Goal: Task Accomplishment & Management: Manage account settings

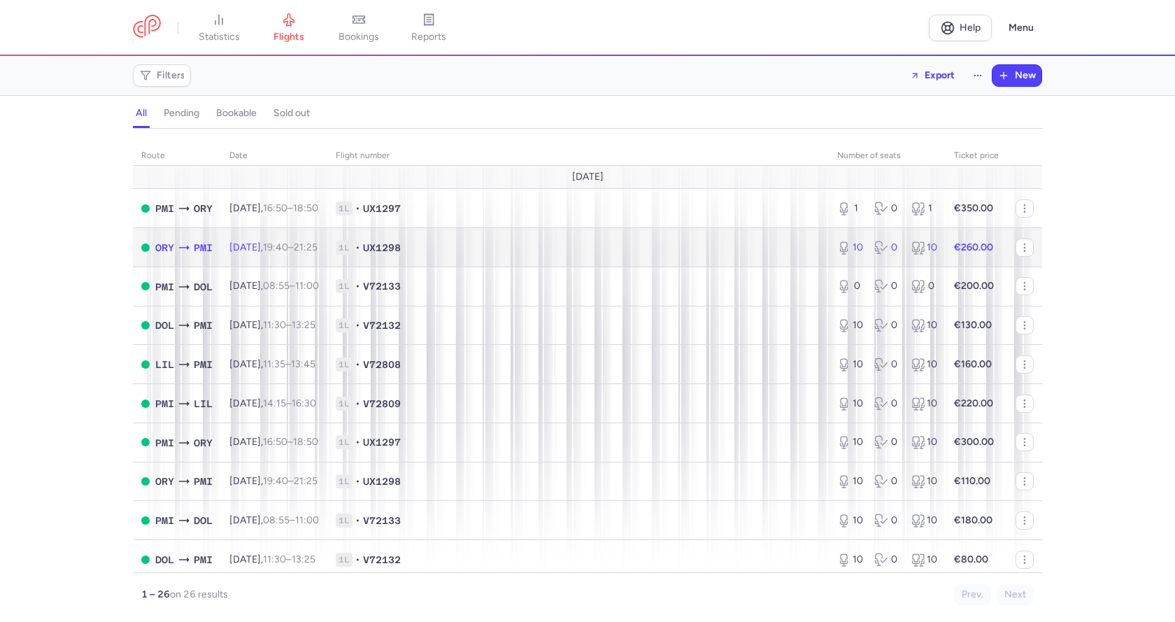
click at [185, 248] on icon at bounding box center [184, 248] width 14 height 14
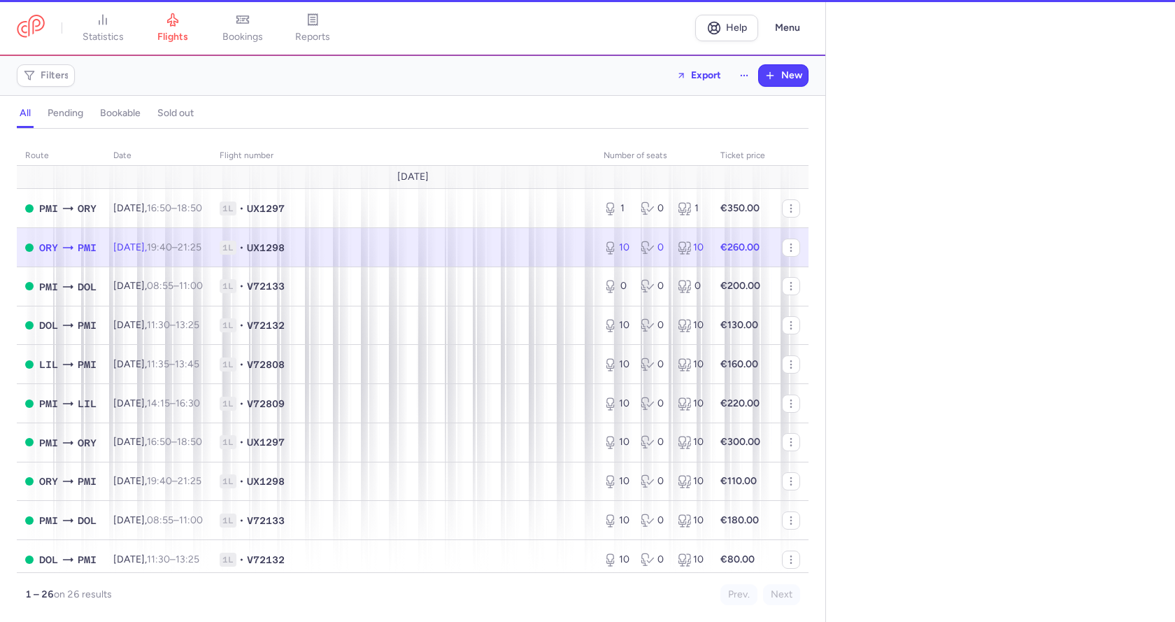
select select "hours"
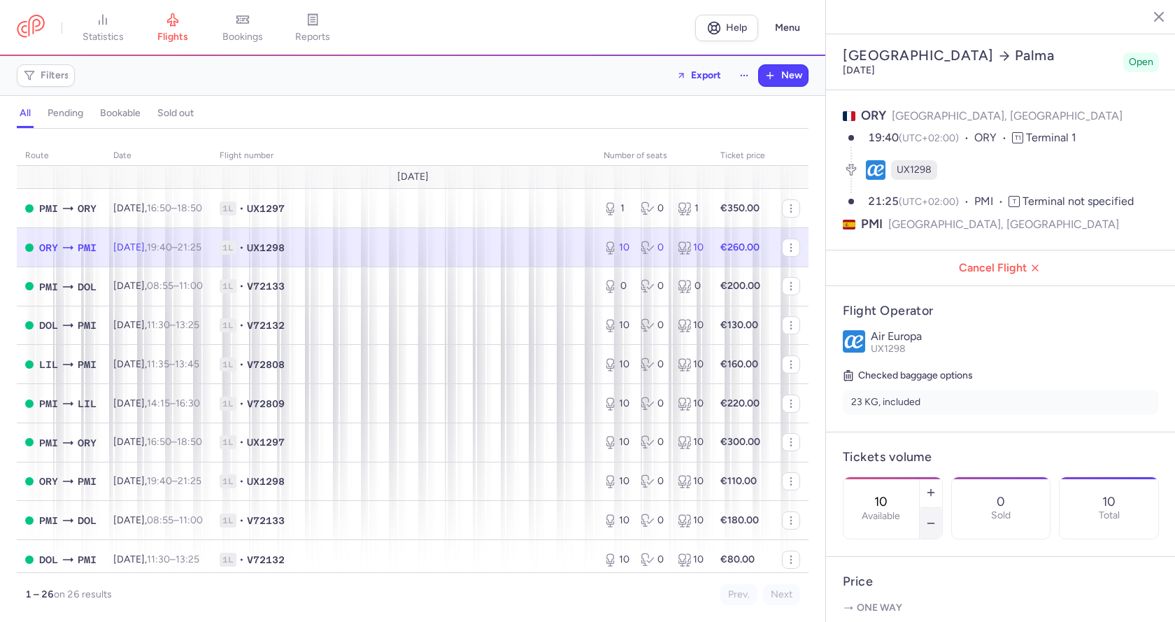
click at [937, 518] on icon "button" at bounding box center [930, 523] width 11 height 11
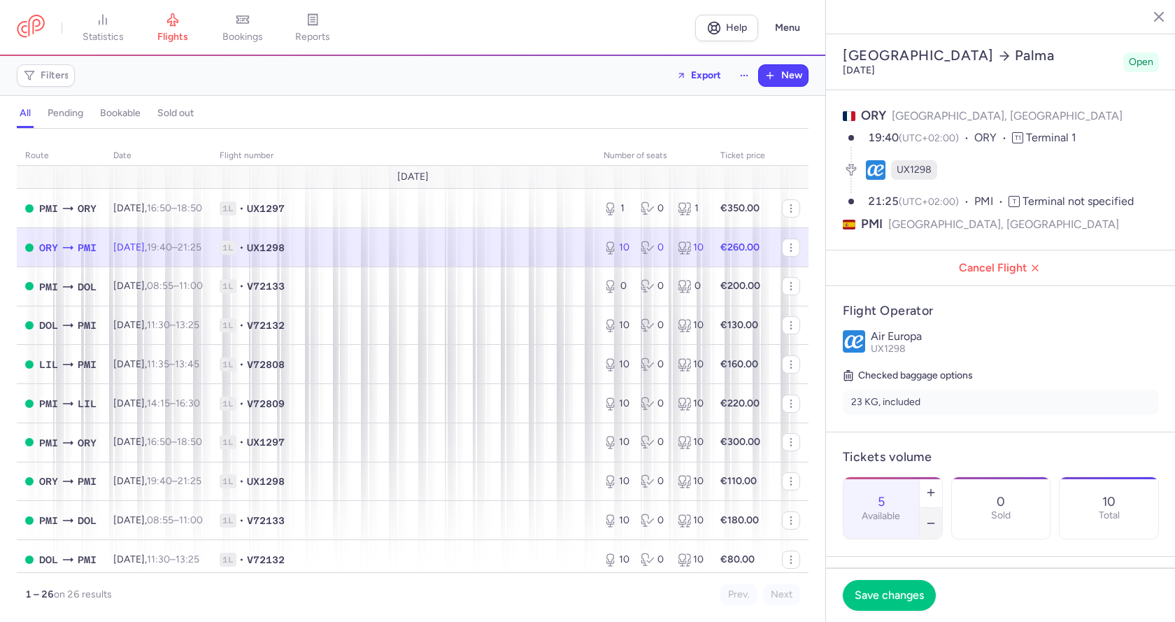
click at [937, 518] on icon "button" at bounding box center [930, 523] width 11 height 11
type input "4"
click at [911, 595] on span "Save changes" at bounding box center [889, 594] width 69 height 13
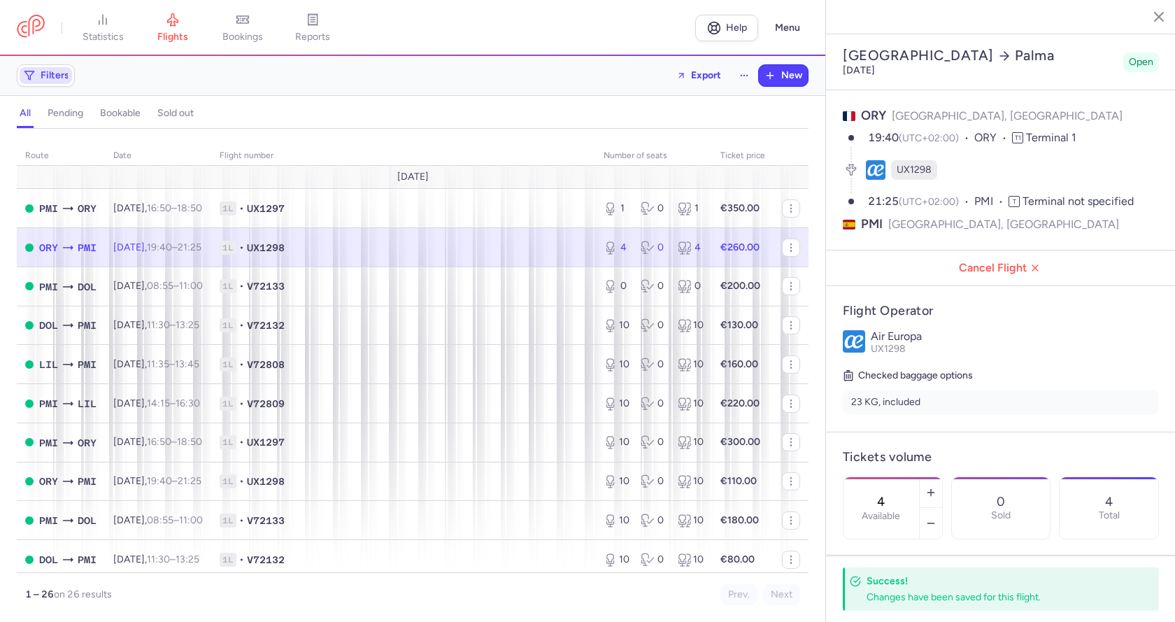
click at [62, 76] on span "Filters" at bounding box center [55, 75] width 29 height 11
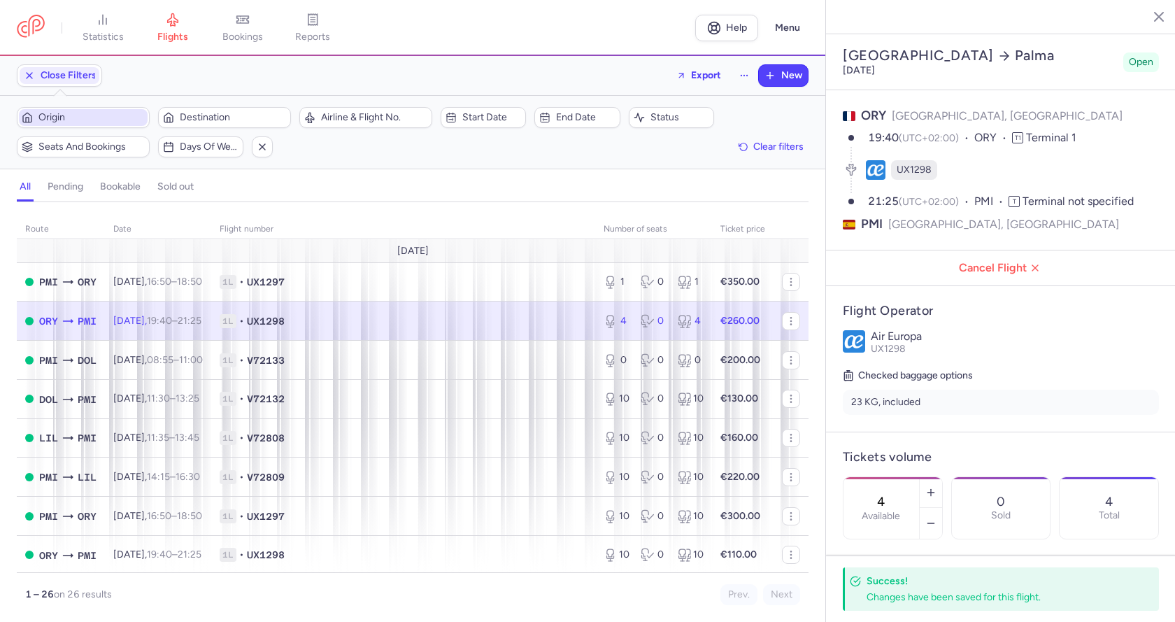
click at [80, 114] on span "Origin" at bounding box center [91, 117] width 106 height 11
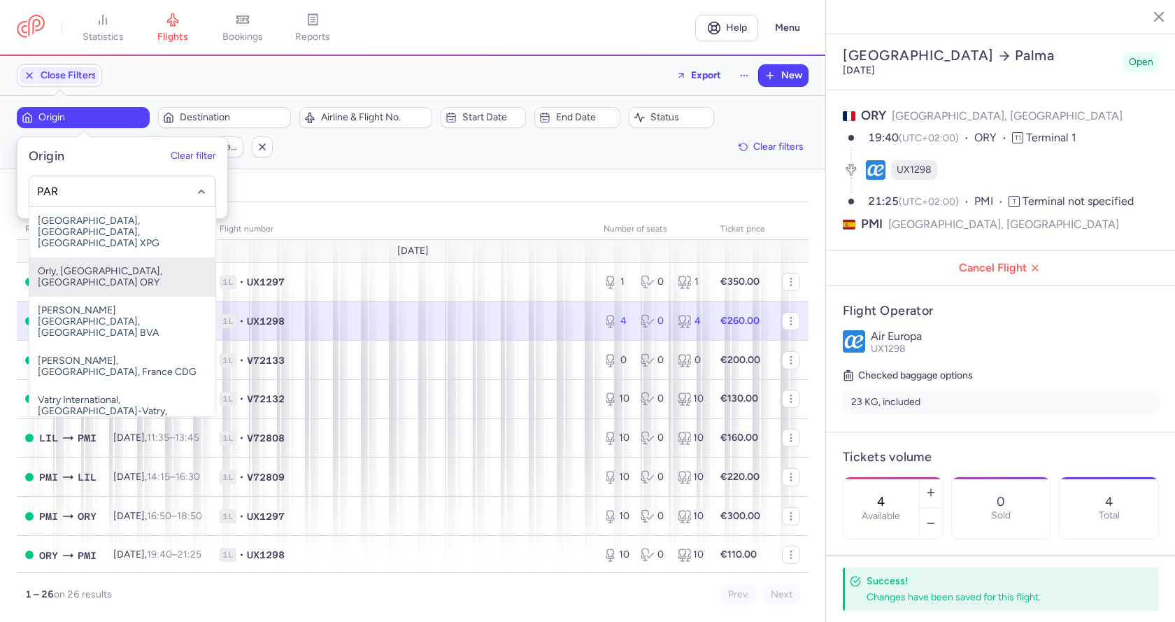
click at [126, 260] on span "Orly, [GEOGRAPHIC_DATA], [GEOGRAPHIC_DATA] ORY" at bounding box center [122, 276] width 186 height 39
type input "PAR"
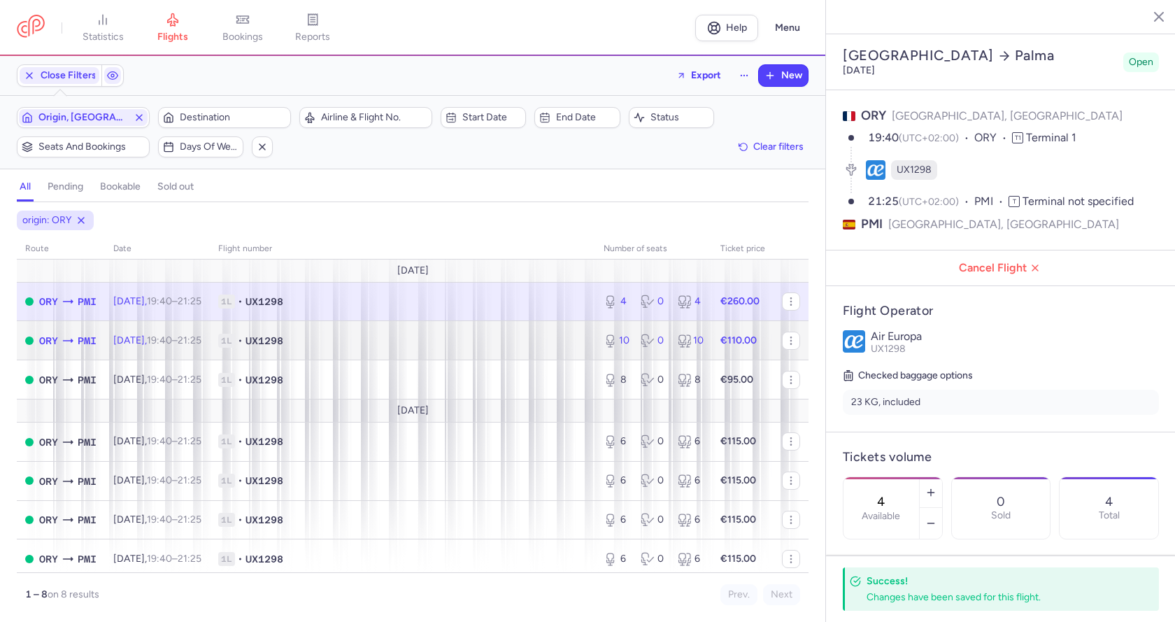
click at [441, 339] on span "1L • UX1298" at bounding box center [402, 341] width 369 height 14
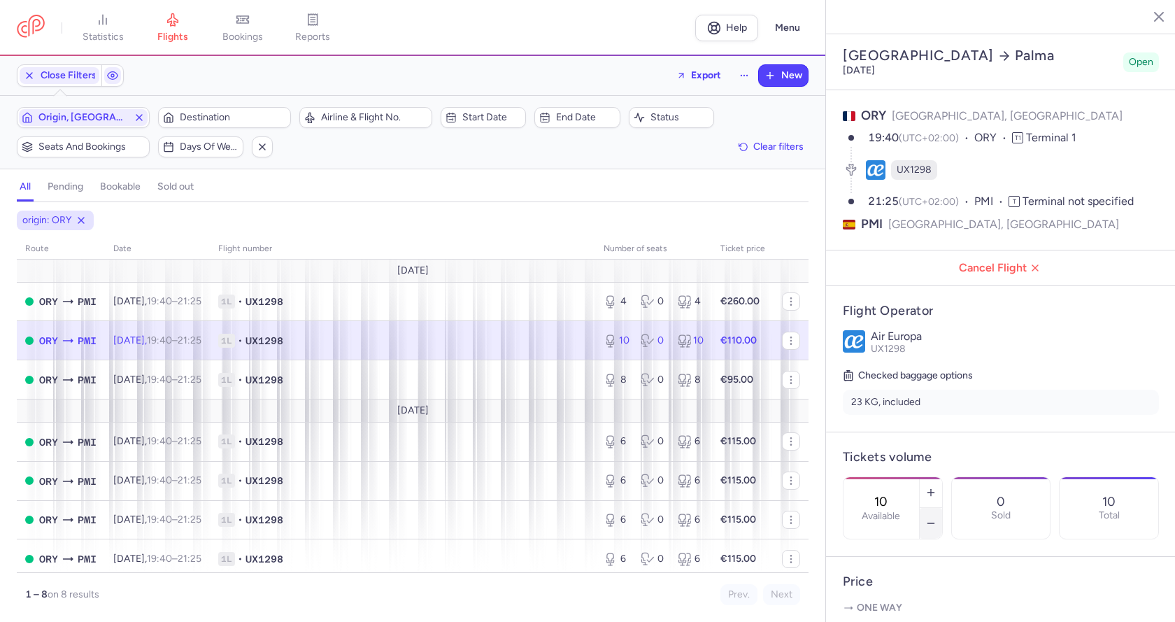
click at [942, 508] on button "button" at bounding box center [931, 523] width 22 height 31
click at [937, 518] on icon "button" at bounding box center [930, 523] width 11 height 11
click at [897, 591] on span "Save changes" at bounding box center [889, 594] width 69 height 13
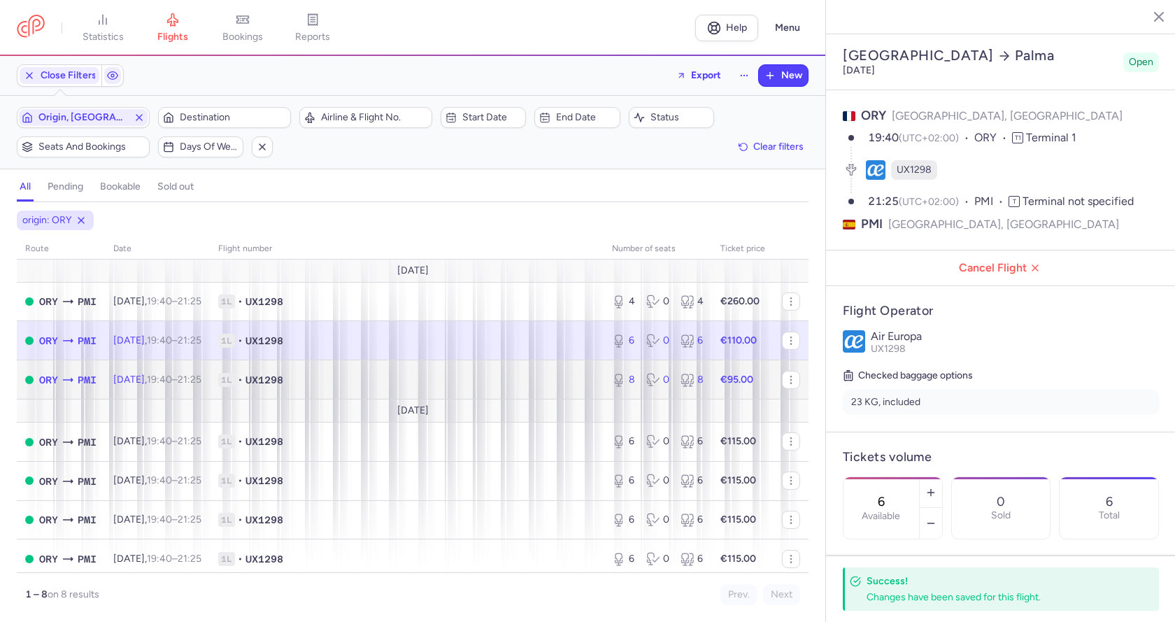
click at [529, 380] on span "1L • UX1298" at bounding box center [406, 380] width 377 height 14
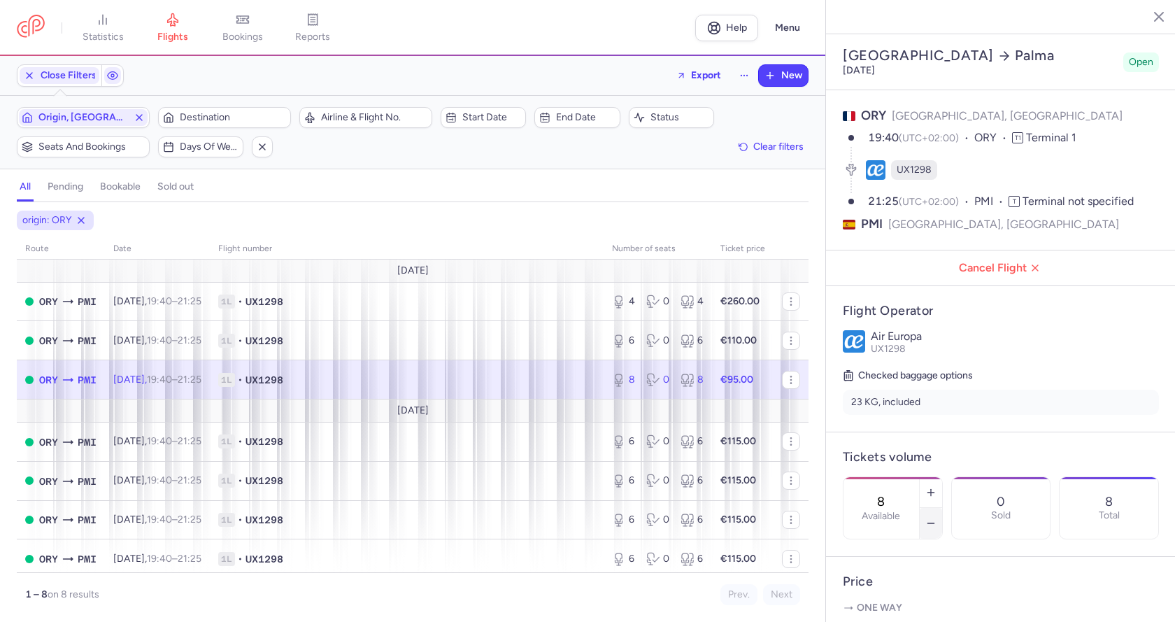
click at [937, 518] on icon "button" at bounding box center [930, 523] width 11 height 11
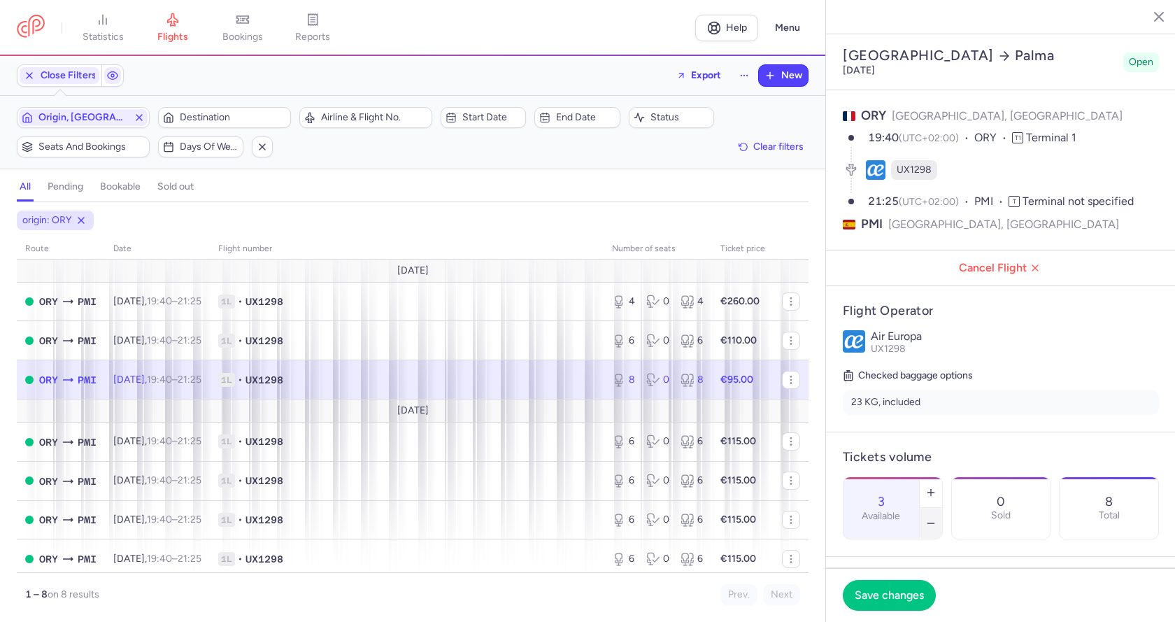
click at [937, 518] on icon "button" at bounding box center [930, 523] width 11 height 11
click at [889, 597] on span "Save changes" at bounding box center [889, 594] width 69 height 13
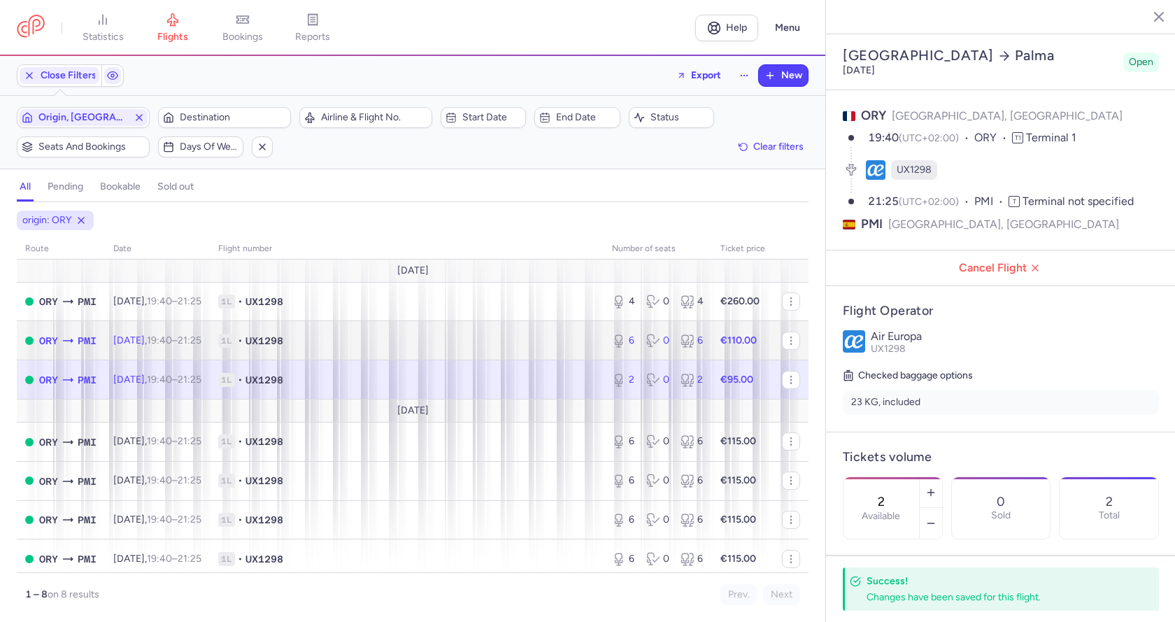
click at [545, 340] on span "1L • UX1298" at bounding box center [406, 341] width 377 height 14
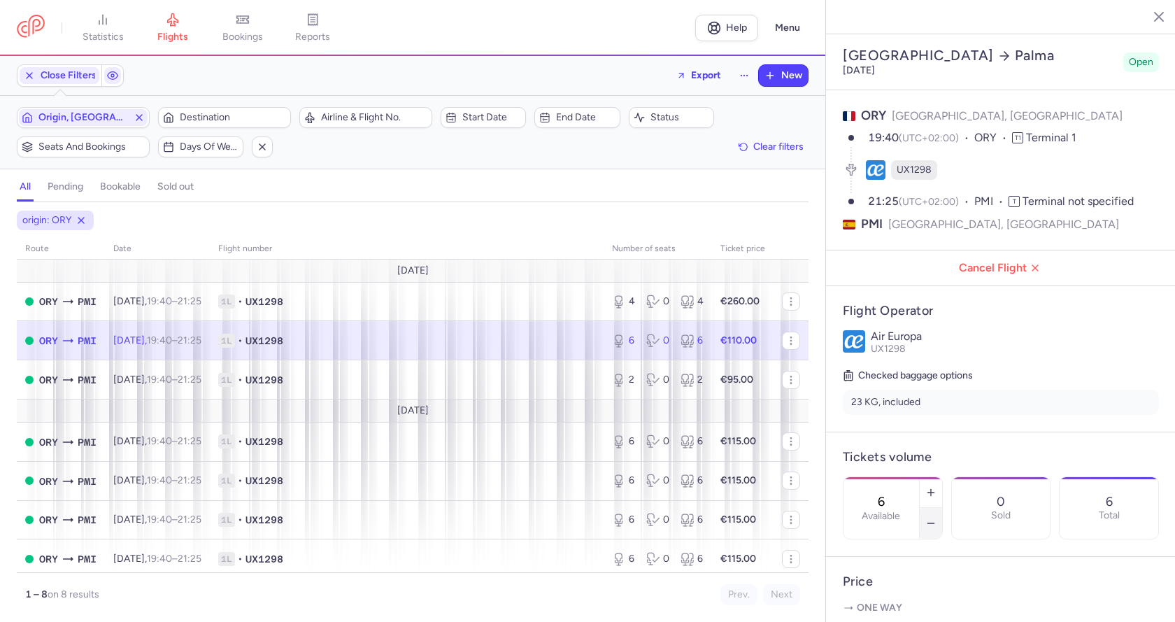
click at [937, 518] on icon "button" at bounding box center [930, 523] width 11 height 11
click at [901, 596] on span "Save changes" at bounding box center [889, 594] width 69 height 13
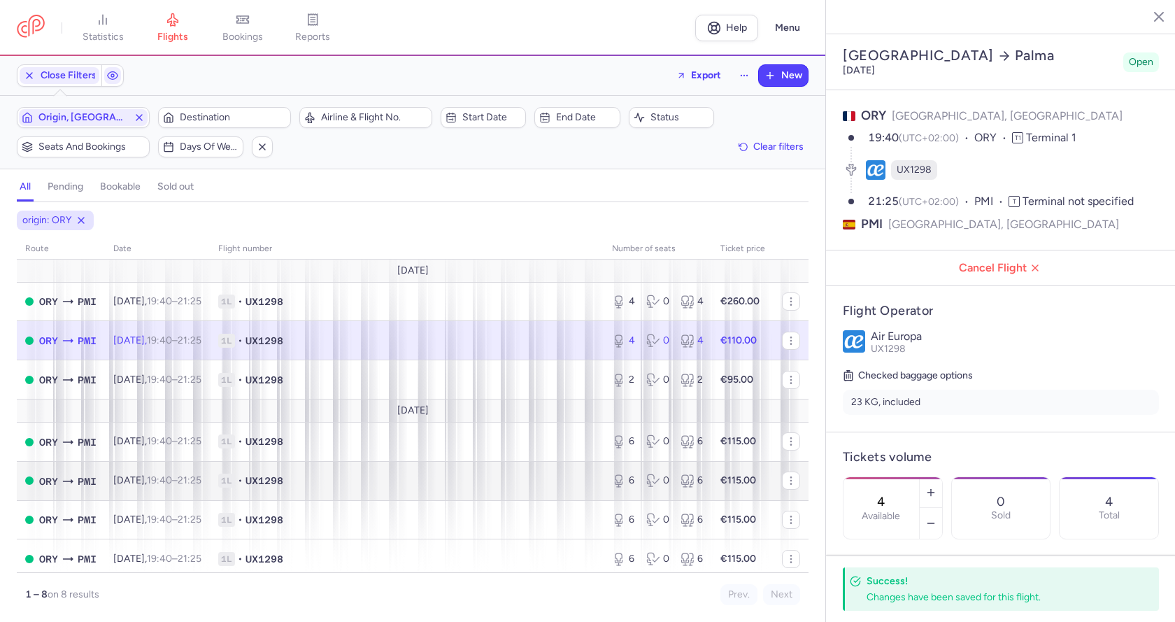
scroll to position [68, 0]
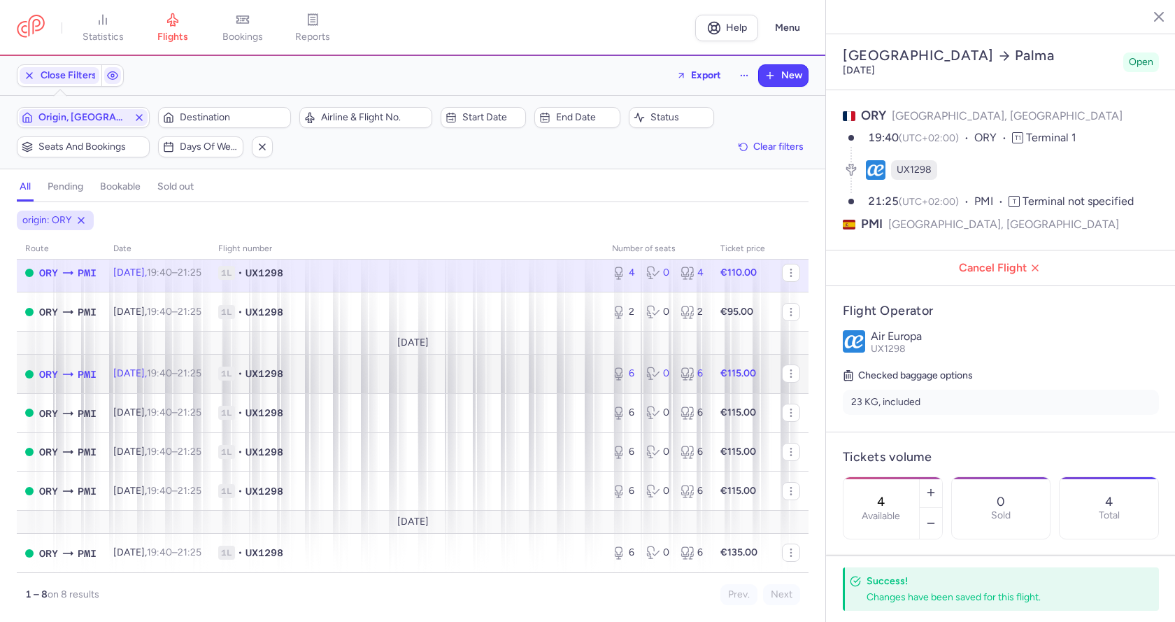
click at [559, 368] on span "1L • UX1298" at bounding box center [406, 374] width 377 height 14
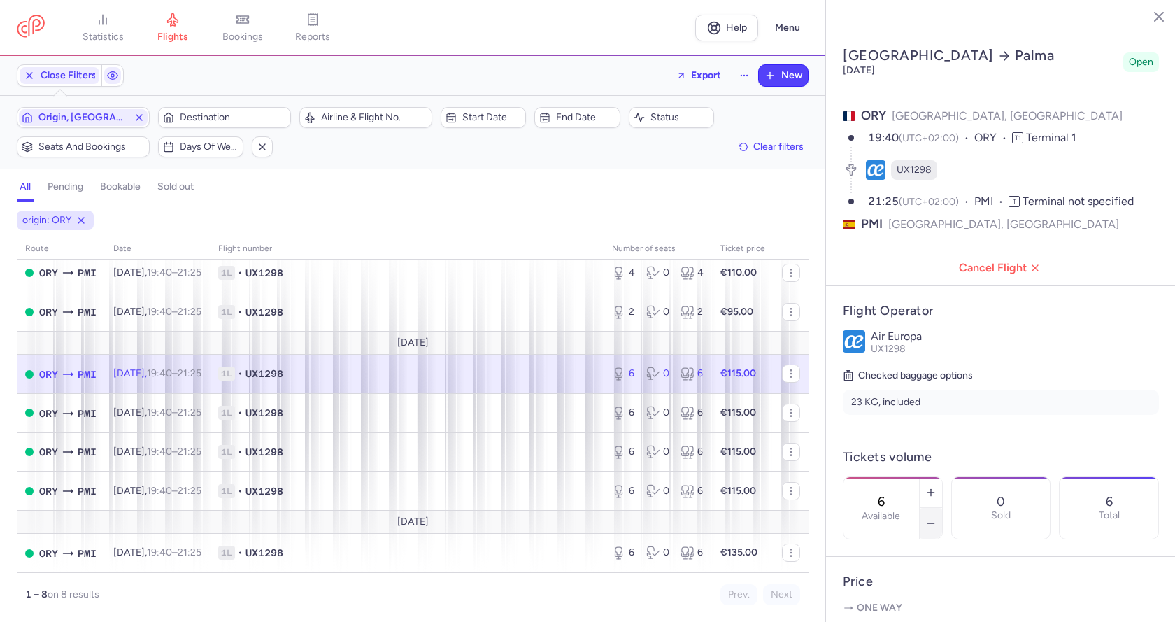
click at [937, 518] on icon "button" at bounding box center [930, 523] width 11 height 11
click at [902, 580] on button "Save changes" at bounding box center [889, 594] width 93 height 31
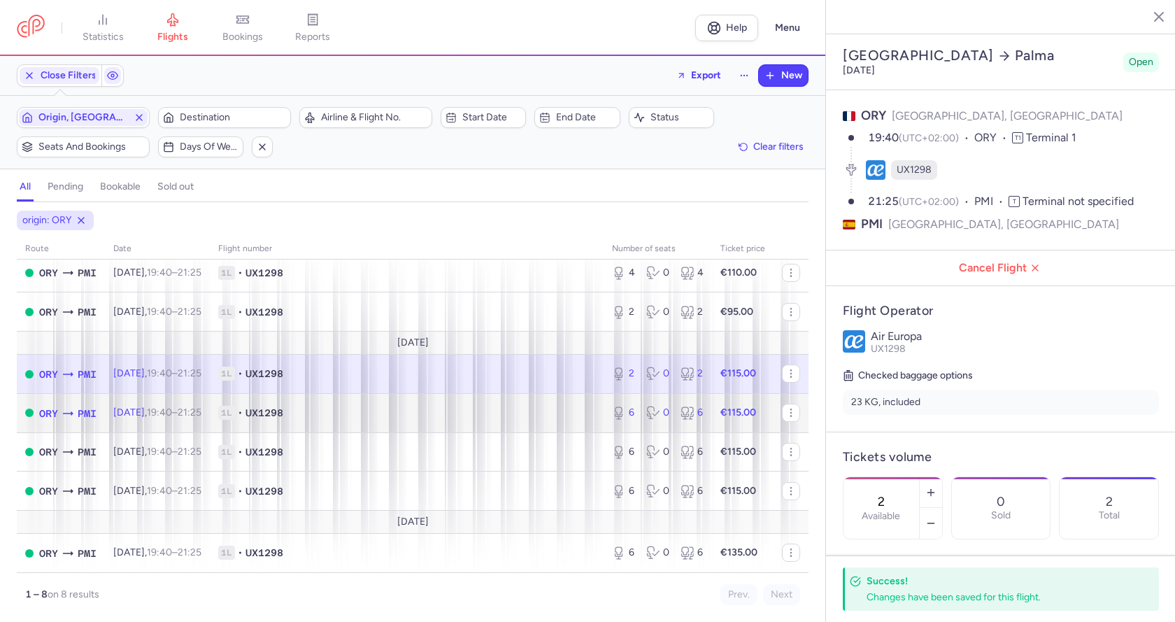
click at [454, 413] on span "1L • UX1298" at bounding box center [406, 413] width 377 height 14
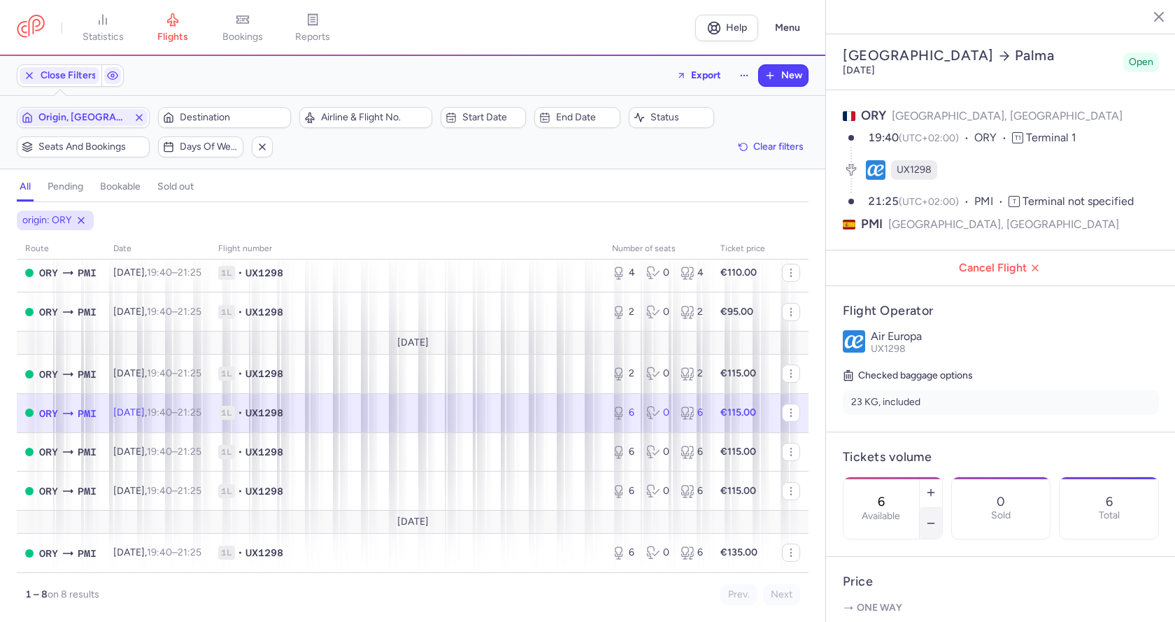
click at [937, 518] on icon "button" at bounding box center [930, 523] width 11 height 11
click at [887, 599] on span "Save changes" at bounding box center [889, 594] width 69 height 13
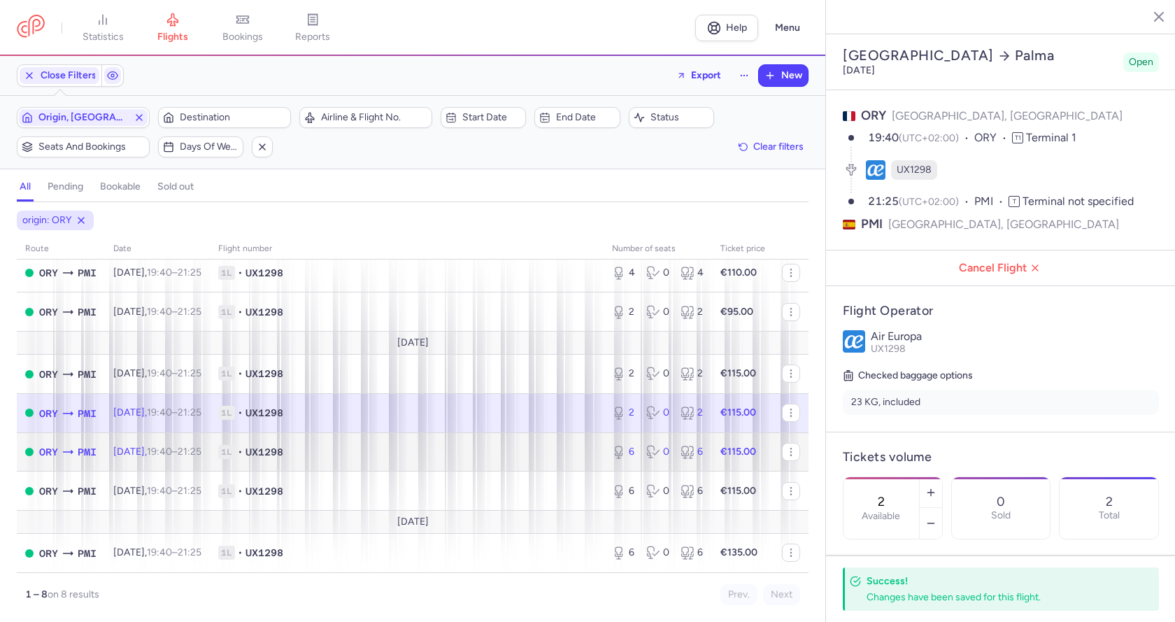
click at [480, 450] on span "1L • UX1298" at bounding box center [406, 452] width 377 height 14
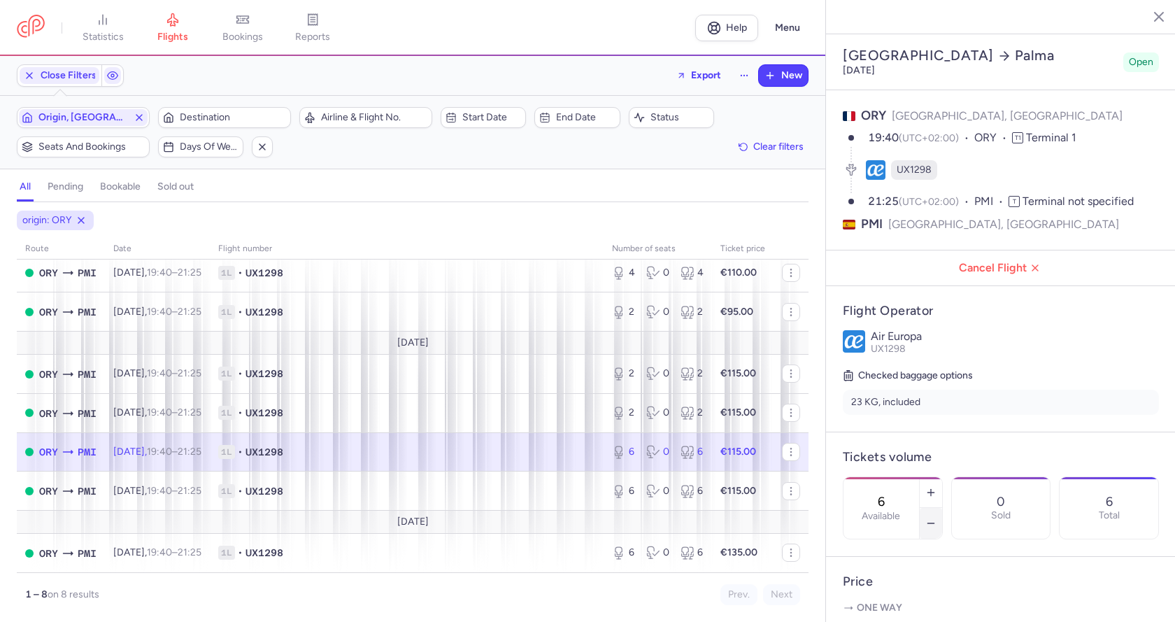
click at [937, 518] on icon "button" at bounding box center [930, 523] width 11 height 11
click at [915, 586] on button "Save changes" at bounding box center [889, 594] width 93 height 31
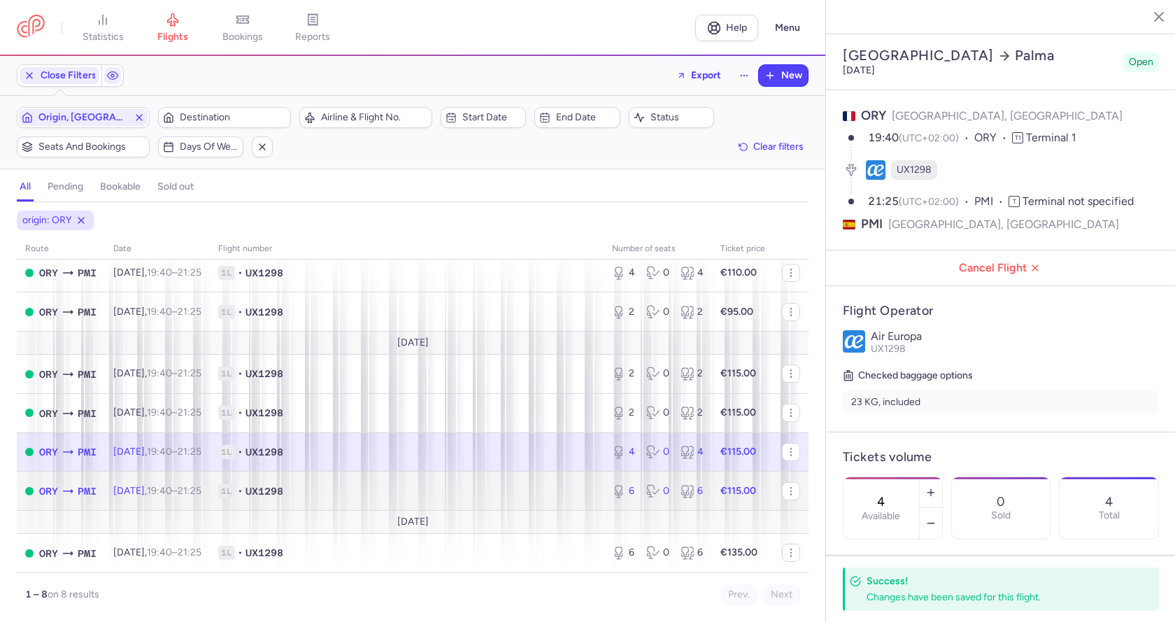
click at [506, 484] on span "1L • UX1298" at bounding box center [406, 491] width 377 height 14
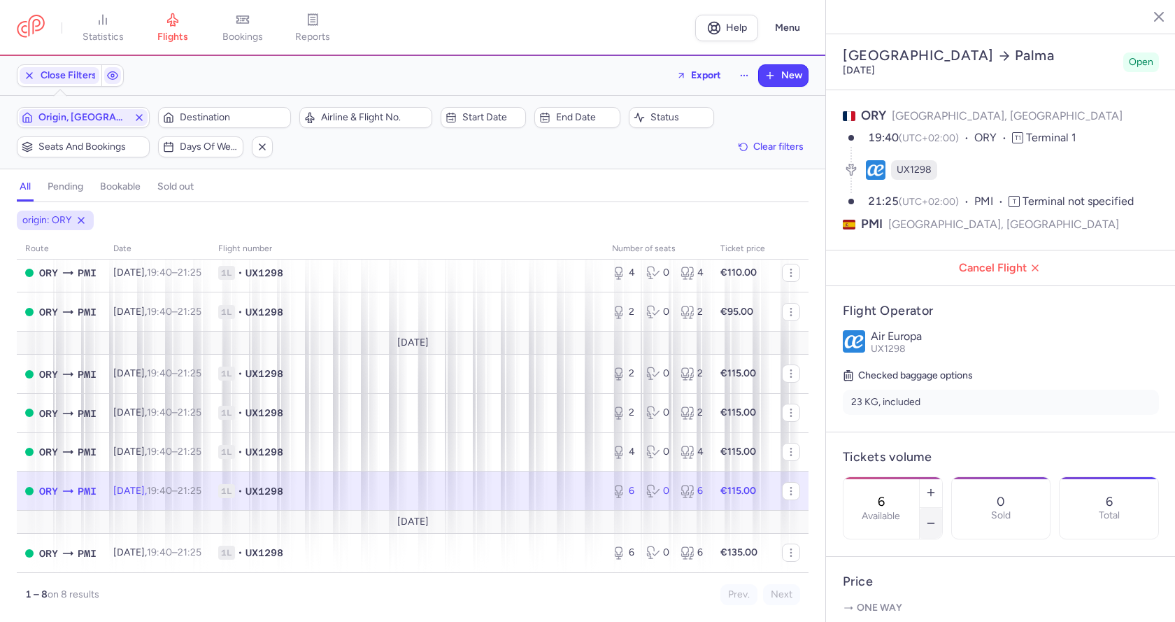
click at [934, 523] on line "button" at bounding box center [931, 523] width 6 height 0
click at [937, 518] on icon "button" at bounding box center [930, 523] width 11 height 11
click at [890, 592] on span "Save changes" at bounding box center [889, 594] width 69 height 13
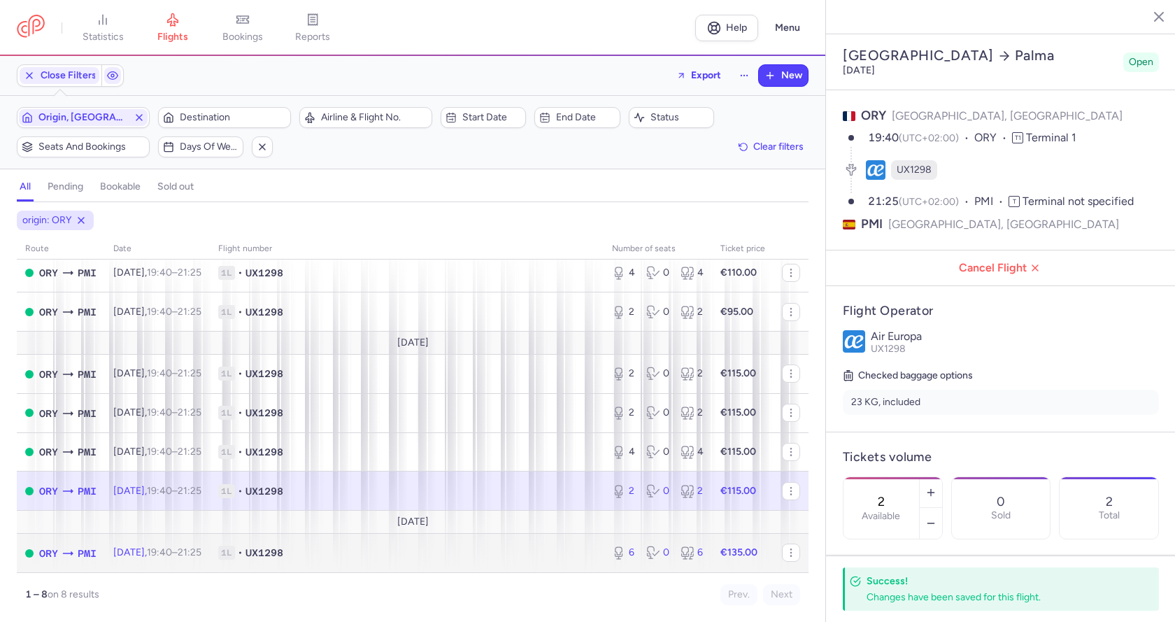
click at [548, 549] on span "1L • UX1298" at bounding box center [406, 553] width 377 height 14
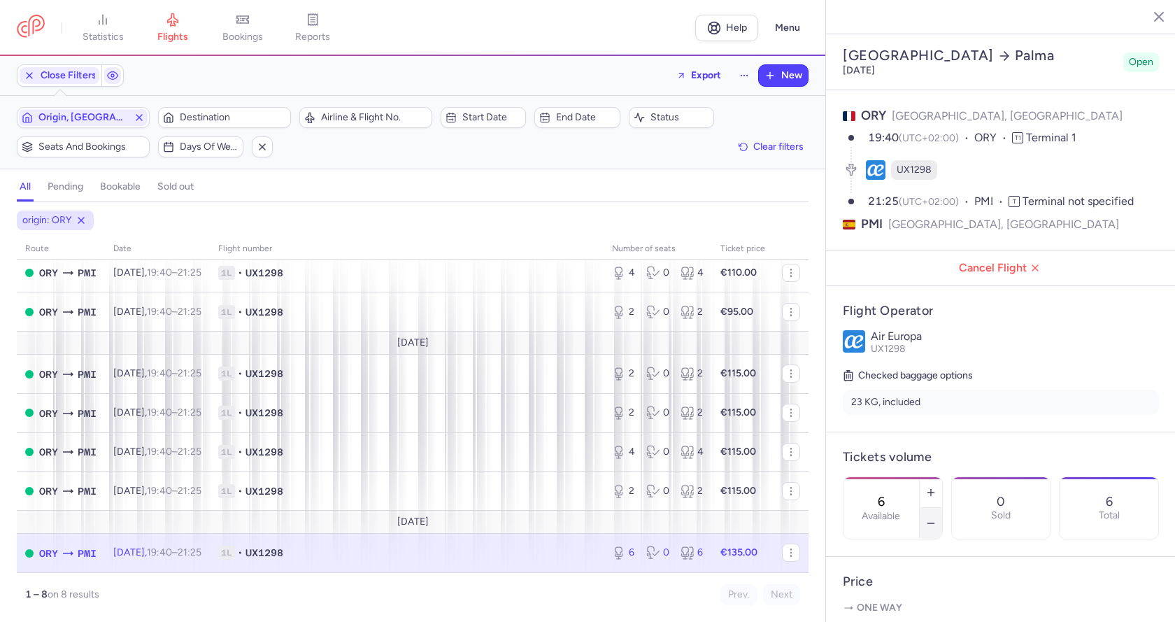
click at [942, 508] on button "button" at bounding box center [931, 523] width 22 height 31
type input "4"
click at [914, 583] on button "Save changes" at bounding box center [889, 594] width 93 height 31
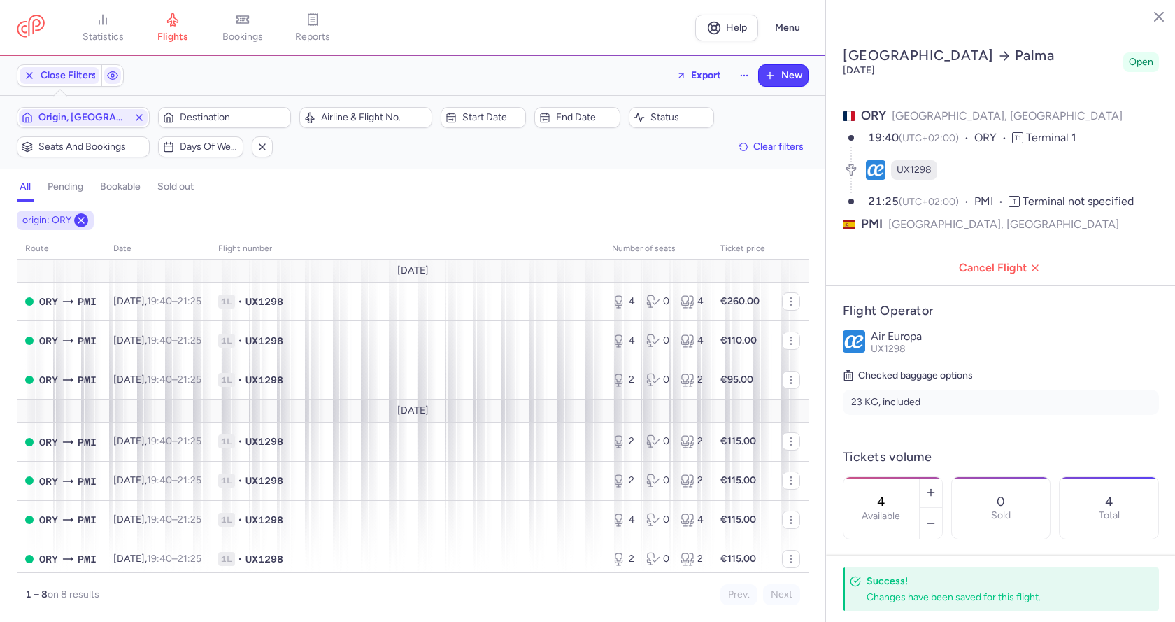
click at [76, 221] on icon at bounding box center [81, 220] width 11 height 11
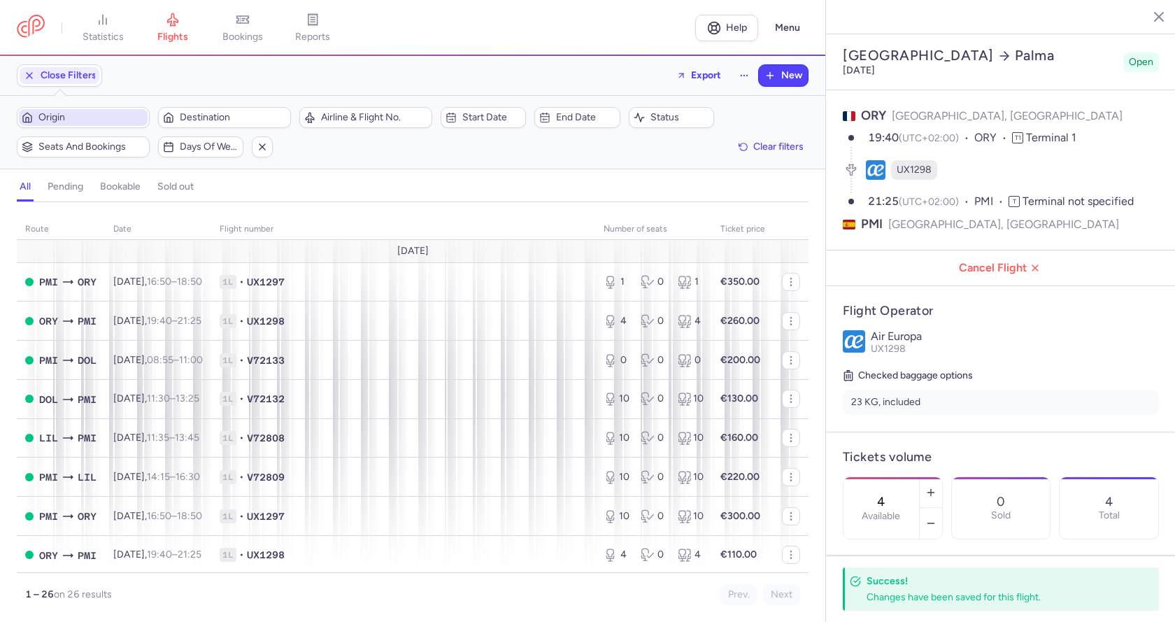
click at [118, 116] on span "Origin" at bounding box center [91, 117] width 106 height 11
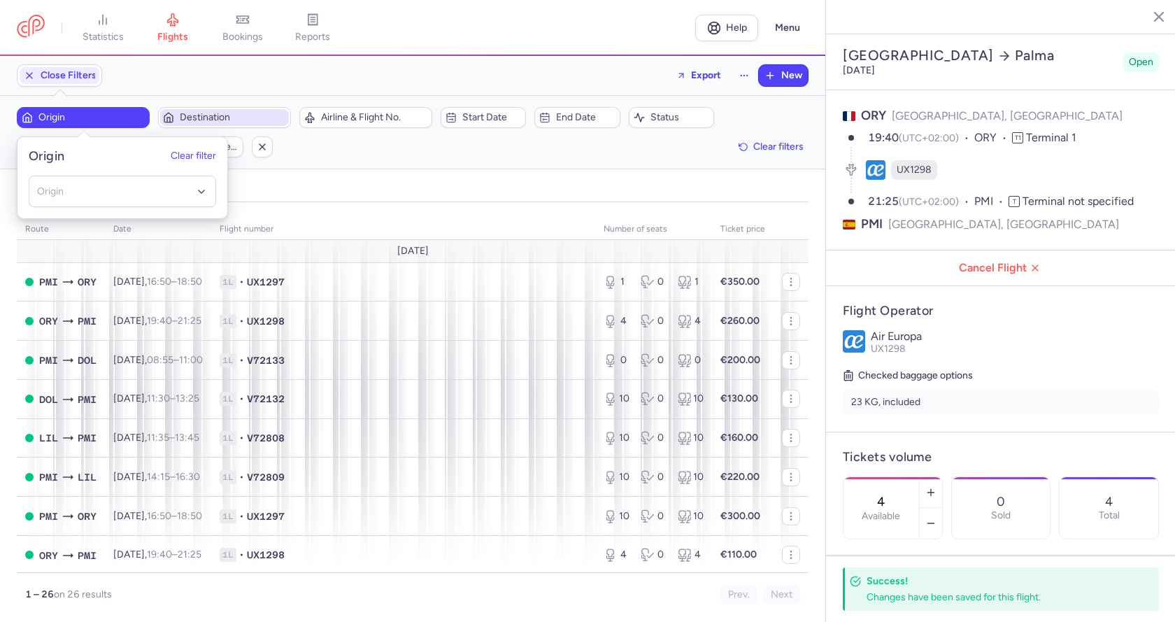
click at [181, 118] on span "Destination" at bounding box center [233, 117] width 106 height 11
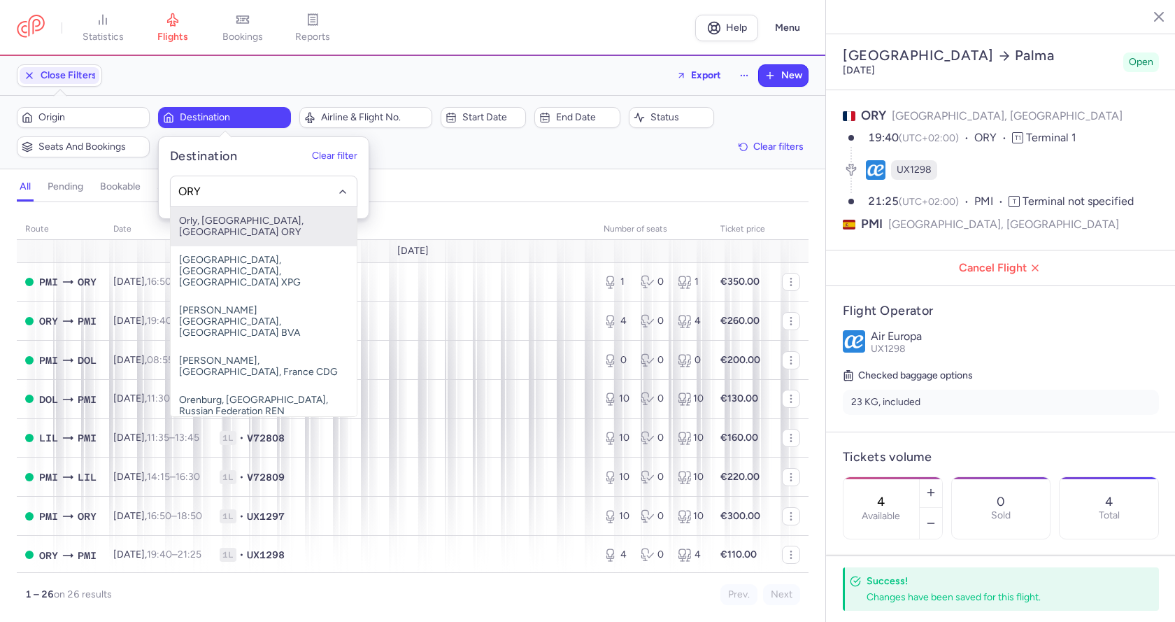
click at [281, 223] on span "Orly, [GEOGRAPHIC_DATA], [GEOGRAPHIC_DATA] ORY" at bounding box center [264, 226] width 186 height 39
type input "ORY"
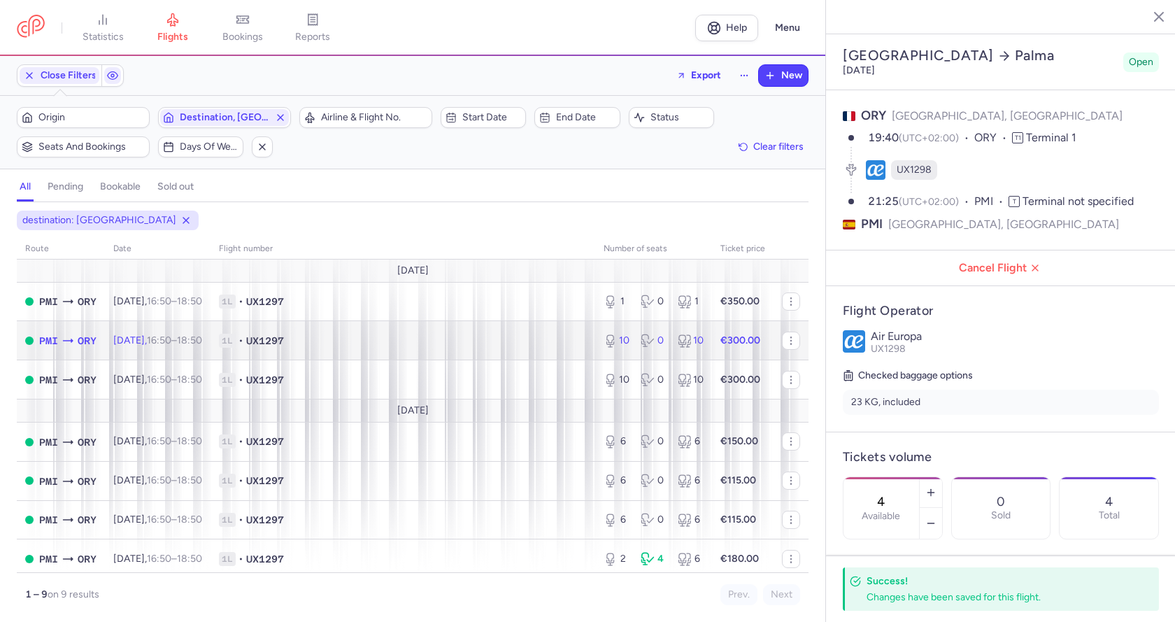
click at [532, 340] on span "1L • UX1297" at bounding box center [403, 341] width 368 height 14
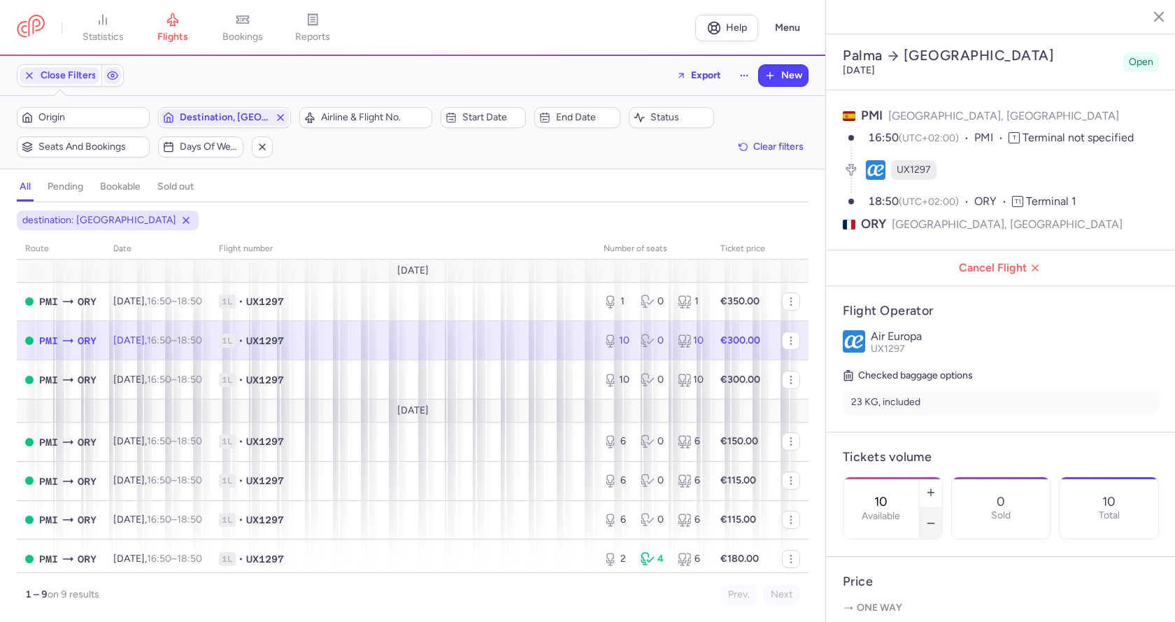
click at [942, 508] on button "button" at bounding box center [931, 523] width 22 height 31
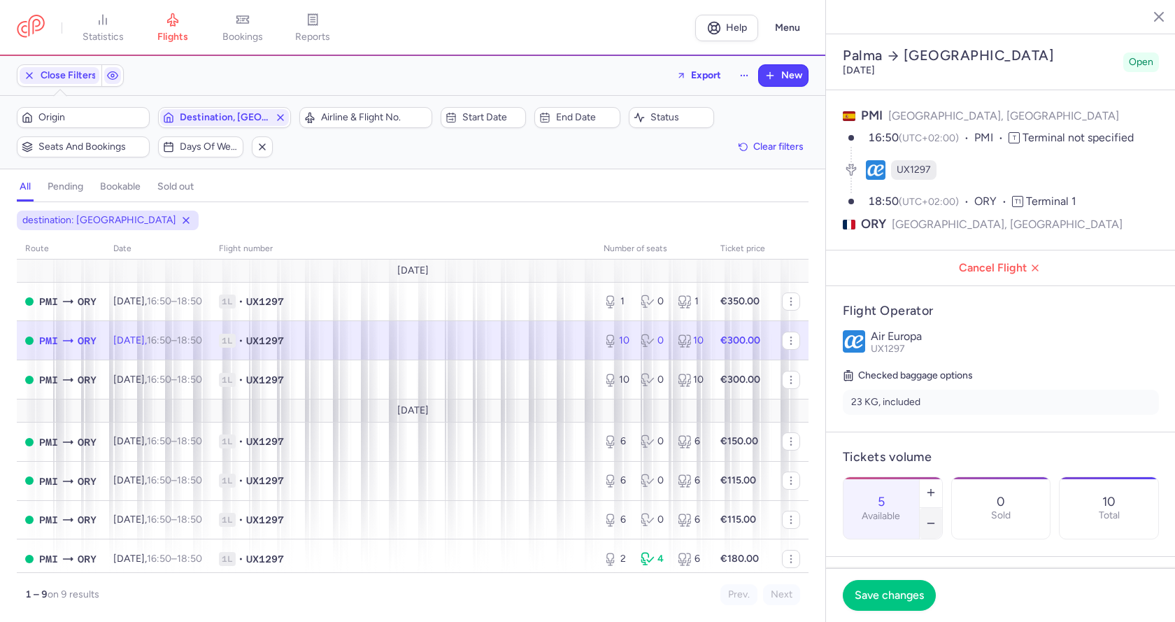
click at [942, 508] on button "button" at bounding box center [931, 523] width 22 height 31
click at [912, 592] on span "Save changes" at bounding box center [889, 594] width 69 height 13
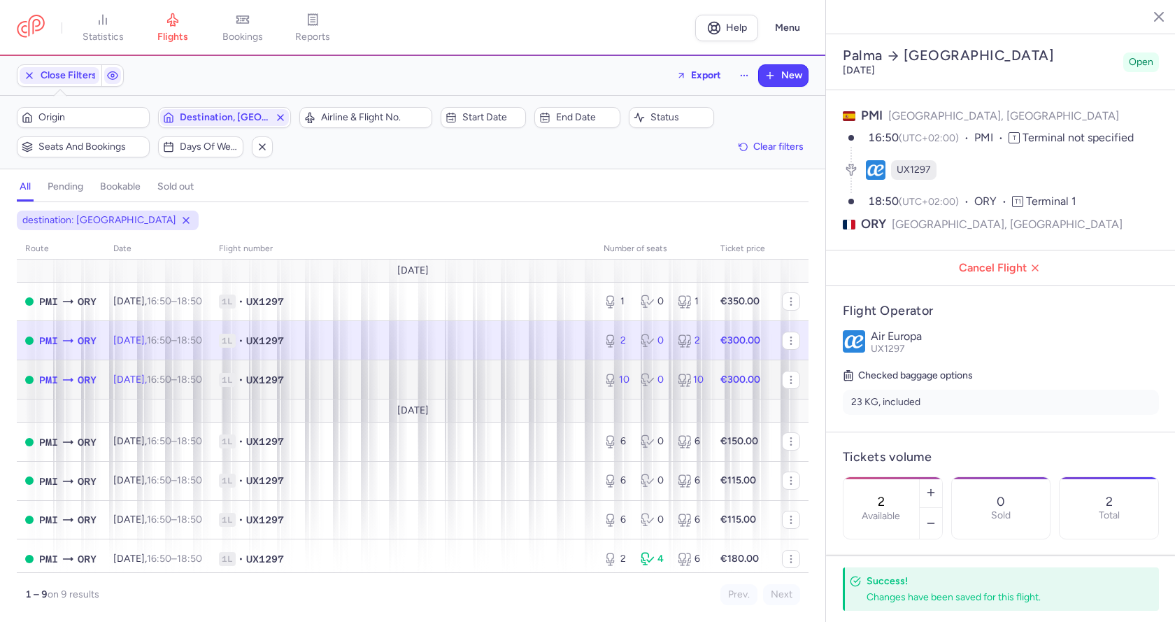
click at [518, 381] on span "1L • UX1297" at bounding box center [403, 380] width 368 height 14
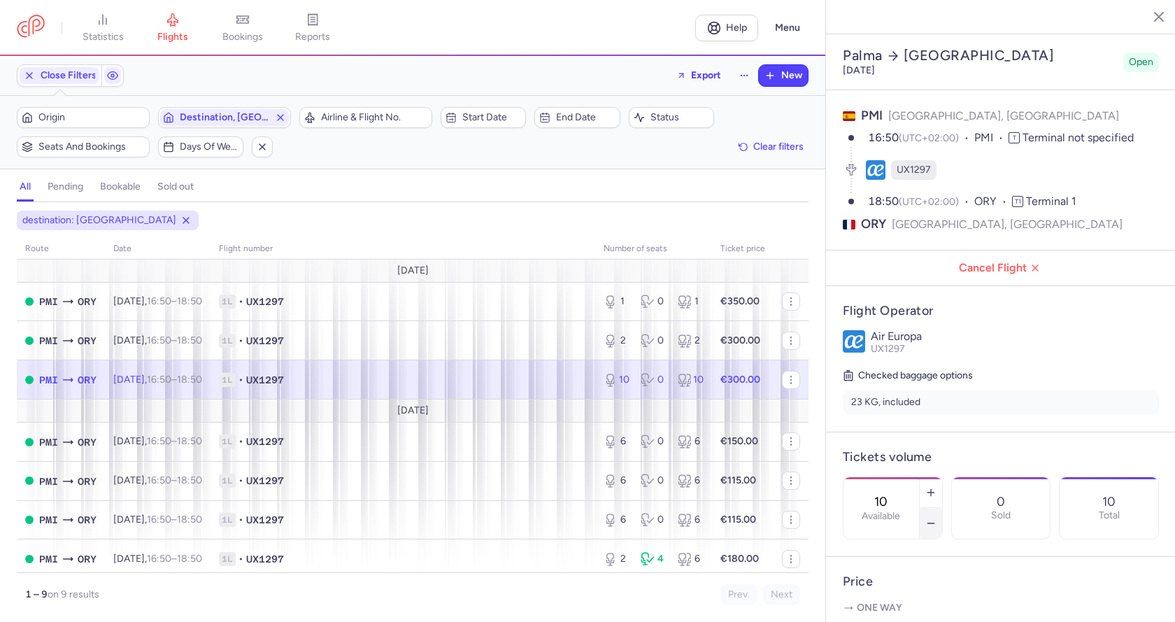
click at [937, 518] on icon "button" at bounding box center [930, 523] width 11 height 11
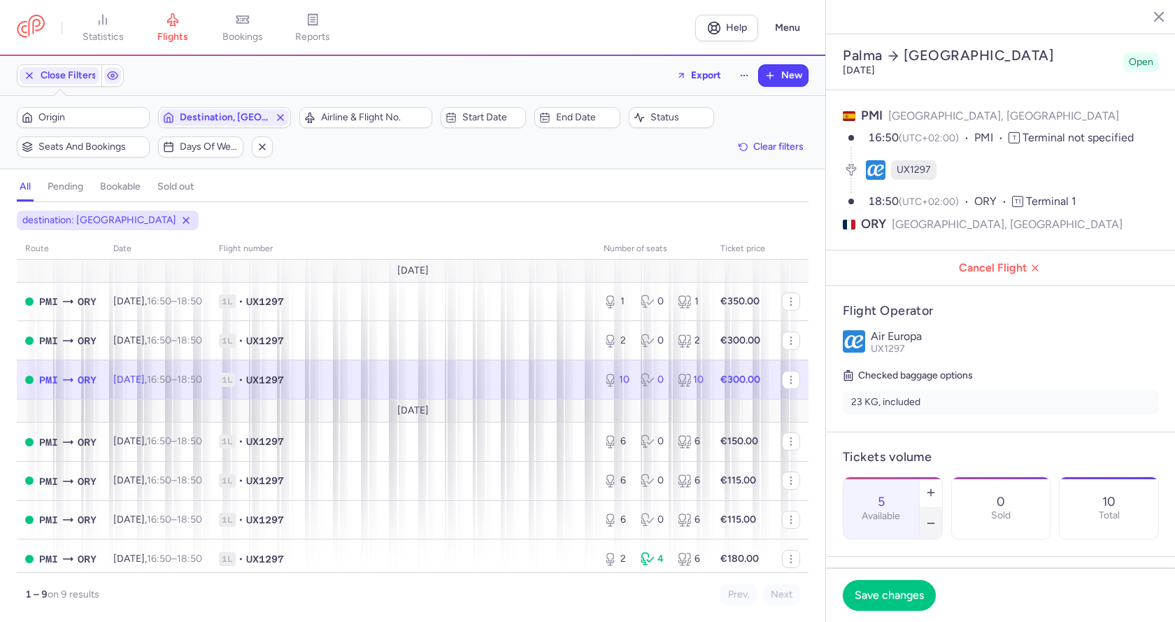
click at [937, 518] on icon "button" at bounding box center [930, 523] width 11 height 11
click at [902, 601] on span "Save changes" at bounding box center [889, 594] width 69 height 13
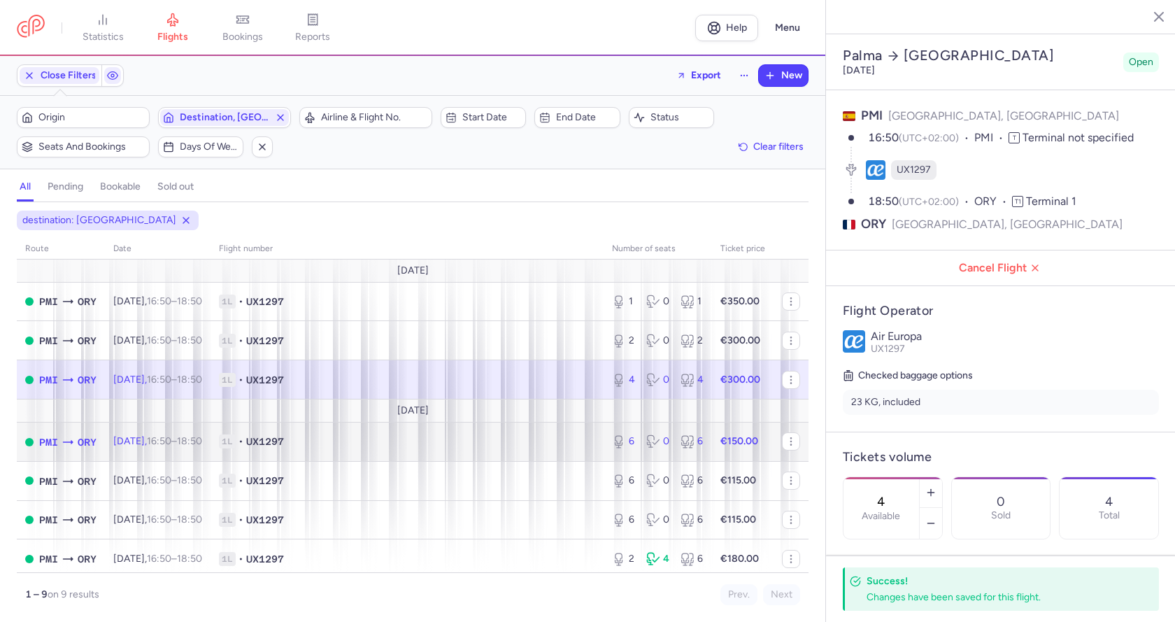
click at [485, 439] on span "1L • UX1297" at bounding box center [407, 441] width 376 height 14
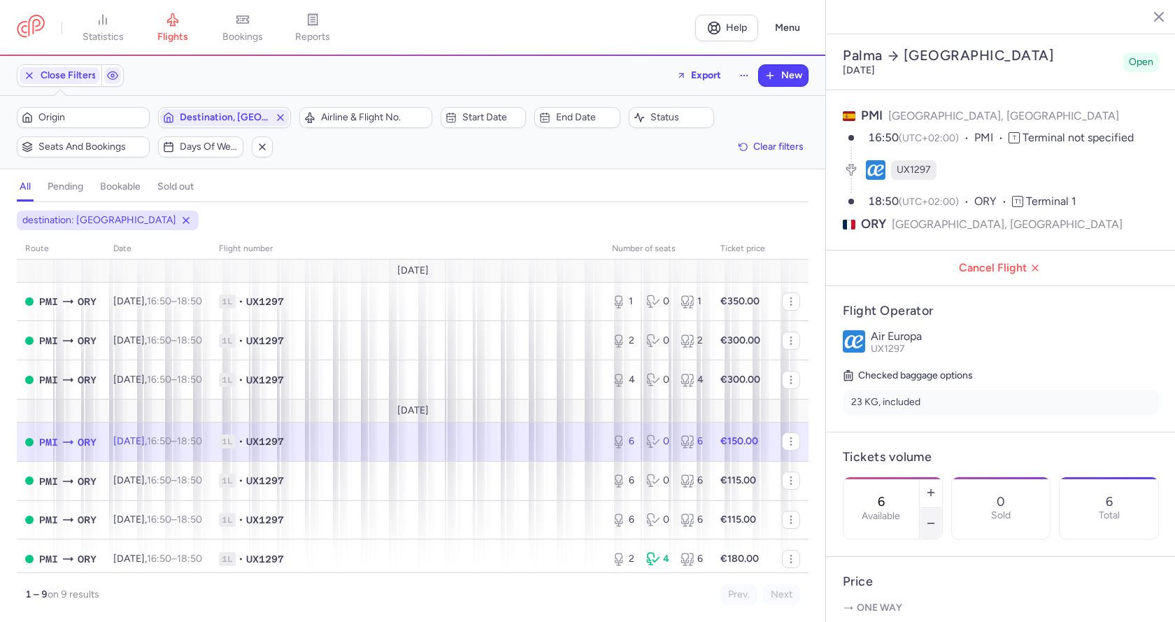
click at [942, 508] on button "button" at bounding box center [931, 523] width 22 height 31
click at [943, 491] on div "4 Available" at bounding box center [893, 507] width 100 height 63
click at [937, 518] on icon "button" at bounding box center [930, 523] width 11 height 11
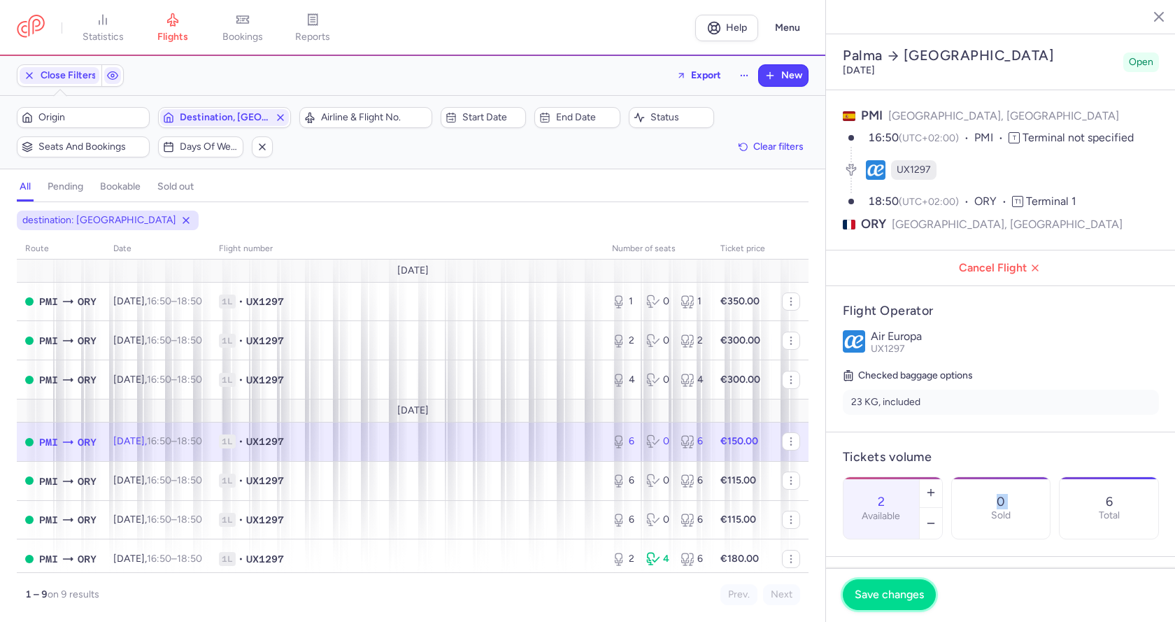
click at [910, 600] on span "Save changes" at bounding box center [889, 594] width 69 height 13
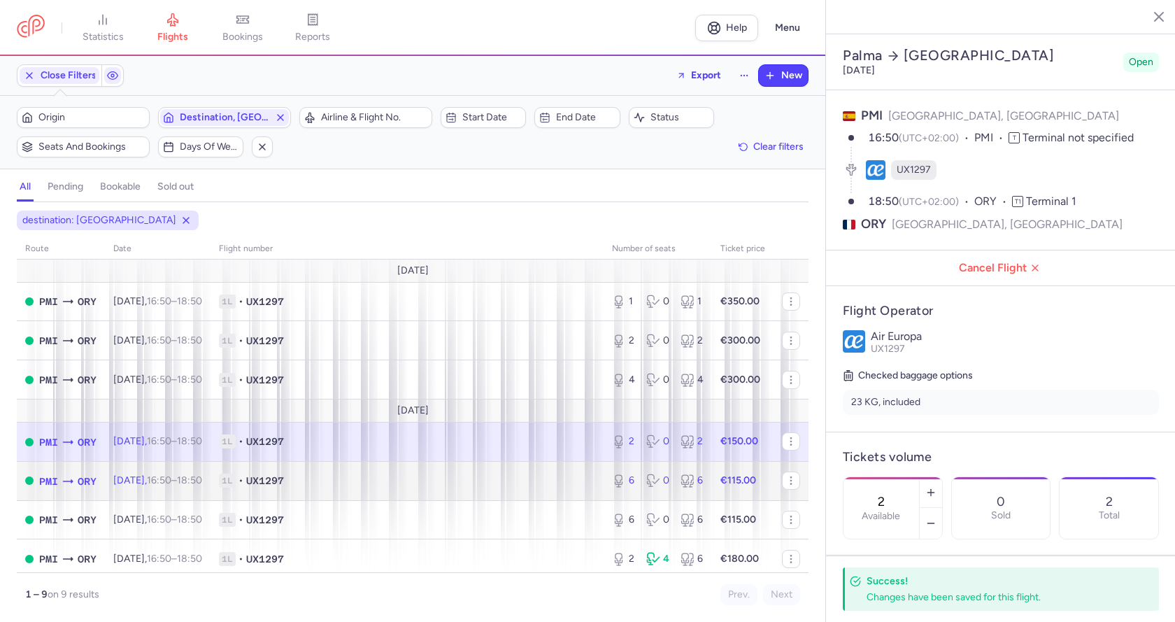
click at [521, 480] on span "1L • UX1297" at bounding box center [407, 481] width 376 height 14
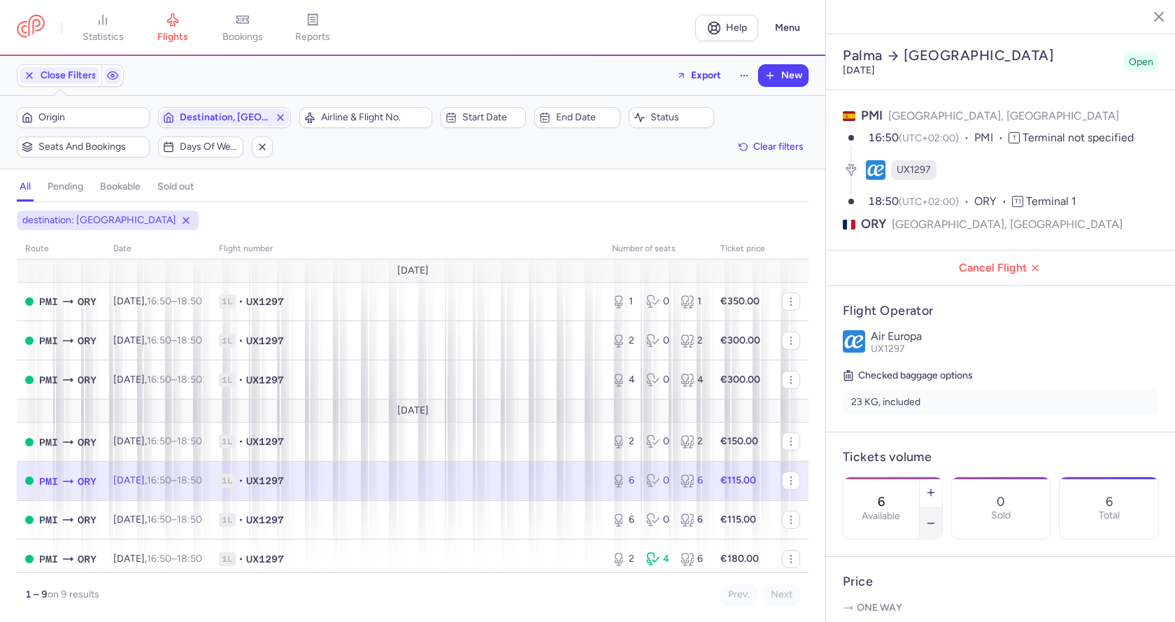
click at [937, 518] on icon "button" at bounding box center [930, 523] width 11 height 11
click at [900, 599] on span "Save changes" at bounding box center [889, 594] width 69 height 13
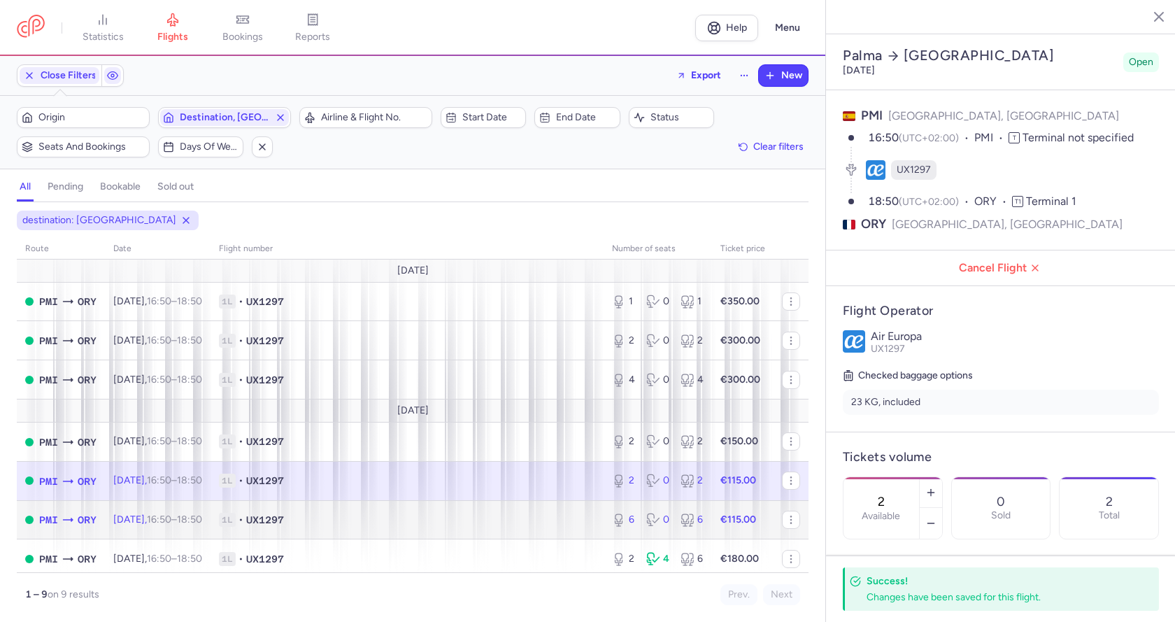
click at [506, 523] on span "1L • UX1297" at bounding box center [407, 520] width 376 height 14
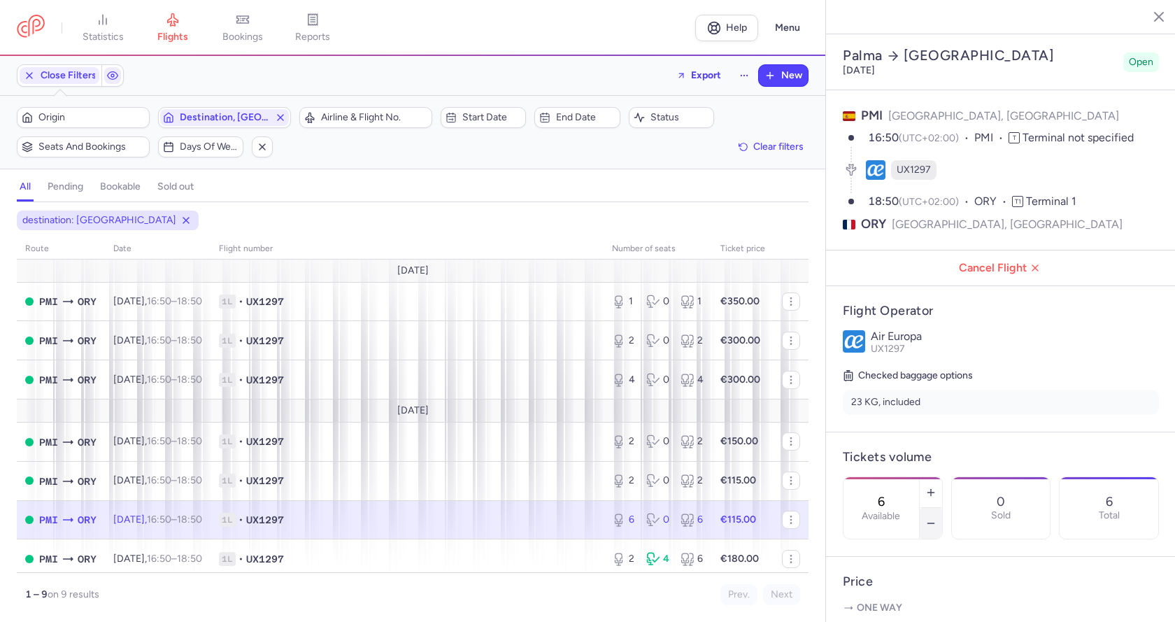
click at [937, 518] on icon "button" at bounding box center [930, 523] width 11 height 11
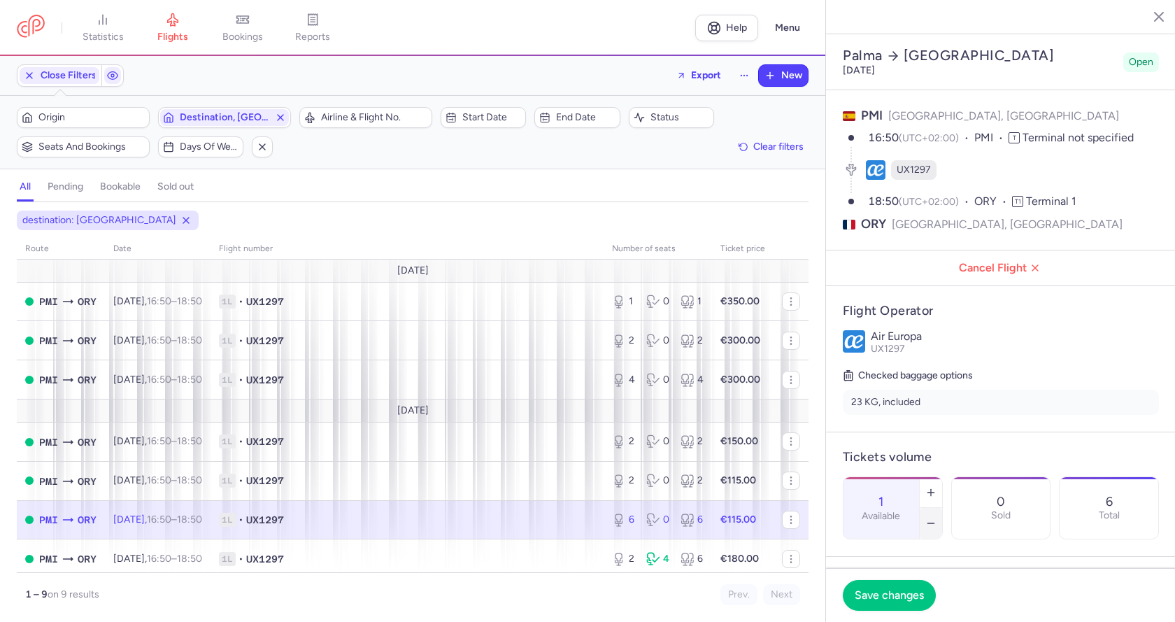
click at [937, 518] on icon "button" at bounding box center [930, 523] width 11 height 11
click at [919, 592] on span "Save changes" at bounding box center [889, 594] width 69 height 13
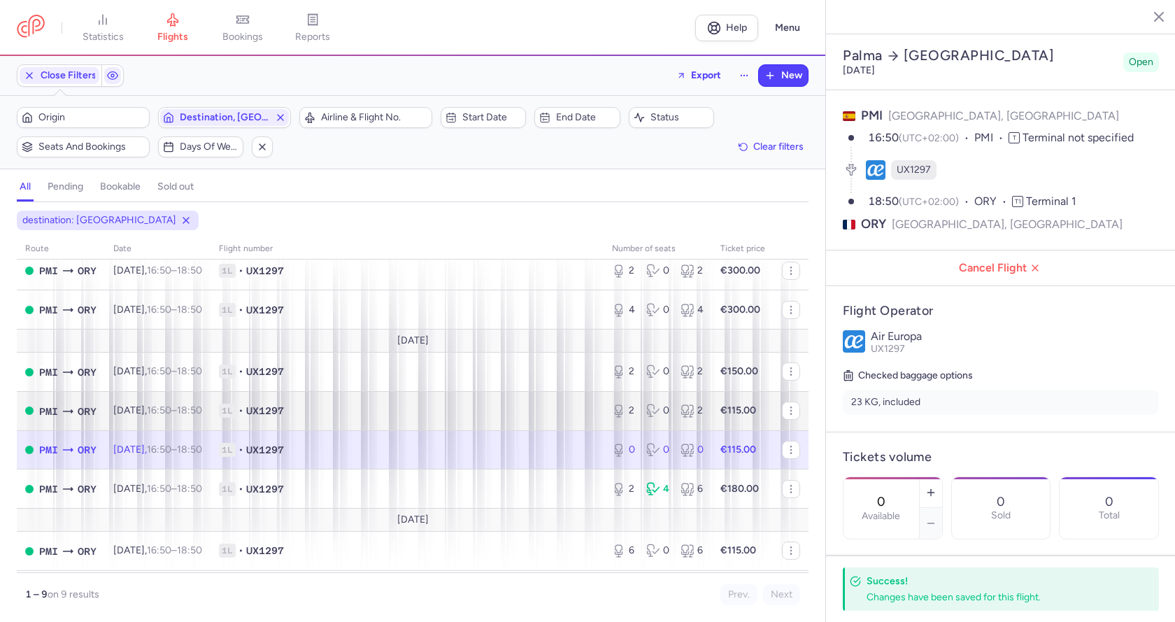
scroll to position [107, 0]
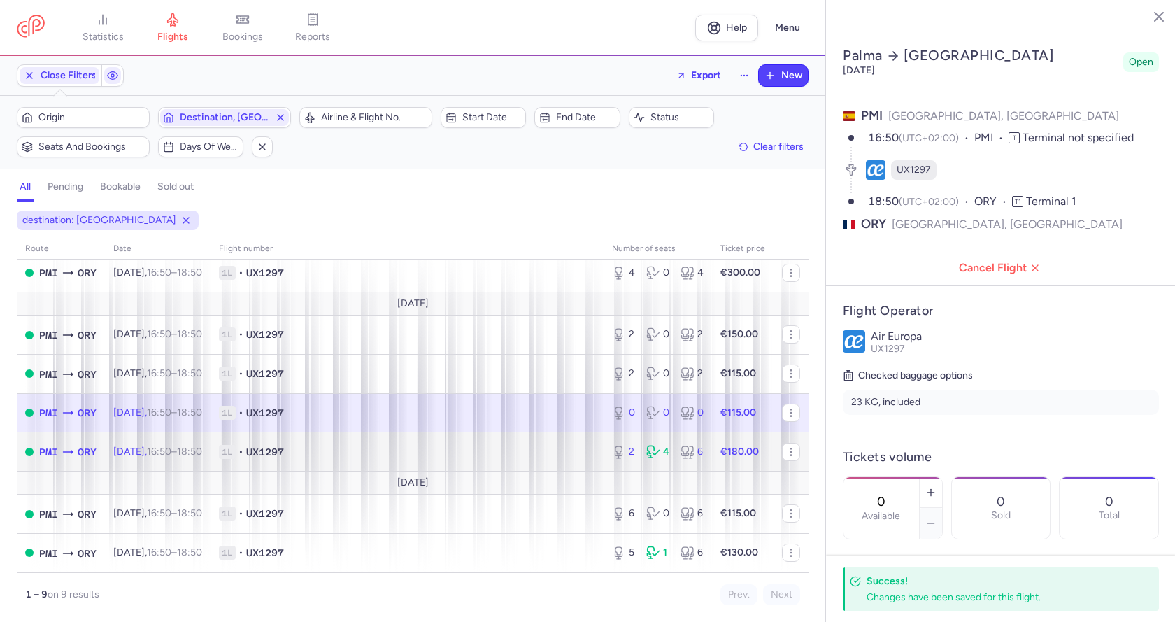
click at [566, 463] on td "1L • UX1297" at bounding box center [407, 451] width 393 height 39
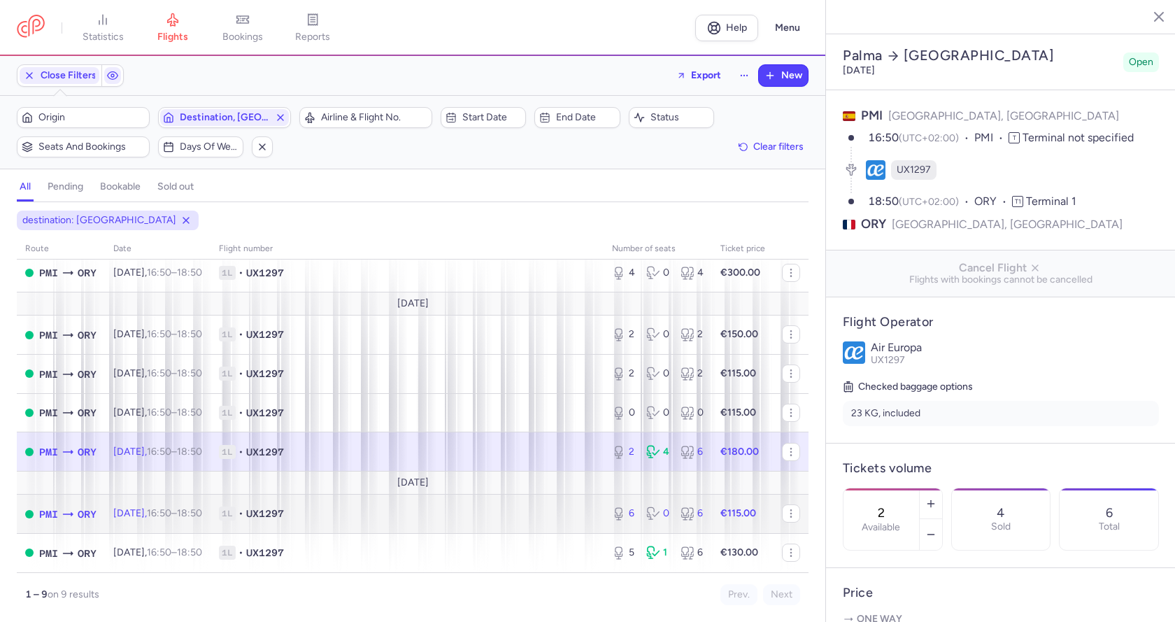
click at [513, 518] on span "1L • UX1297" at bounding box center [407, 513] width 376 height 14
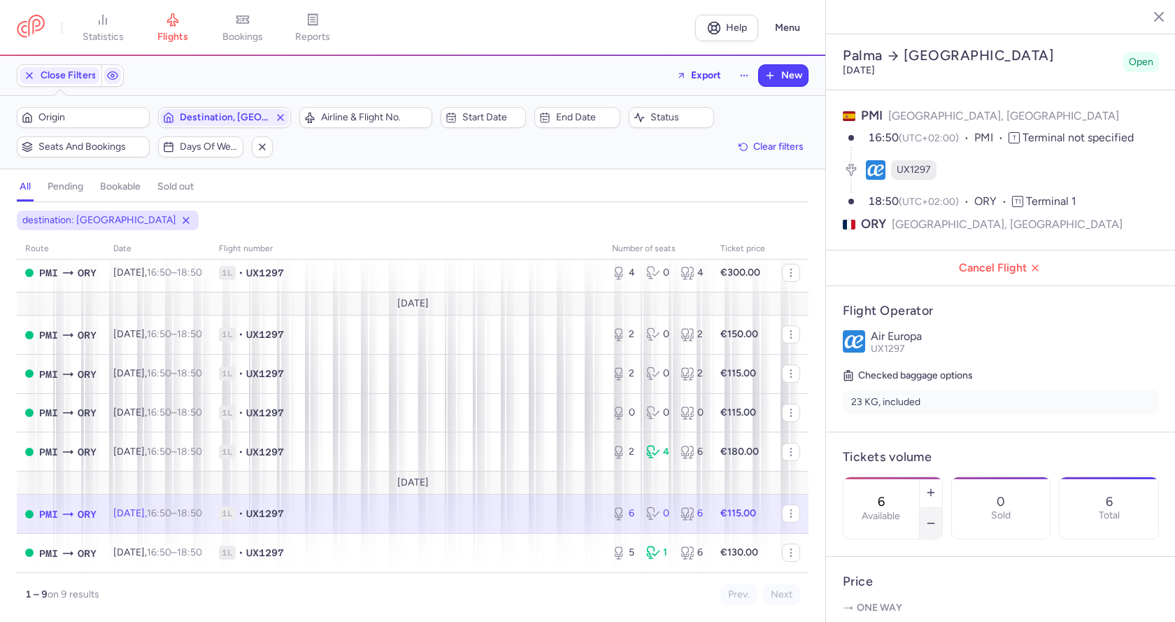
click at [942, 508] on button "button" at bounding box center [931, 523] width 22 height 31
click at [937, 518] on icon "button" at bounding box center [930, 523] width 11 height 11
click at [905, 600] on span "Save changes" at bounding box center [889, 594] width 69 height 13
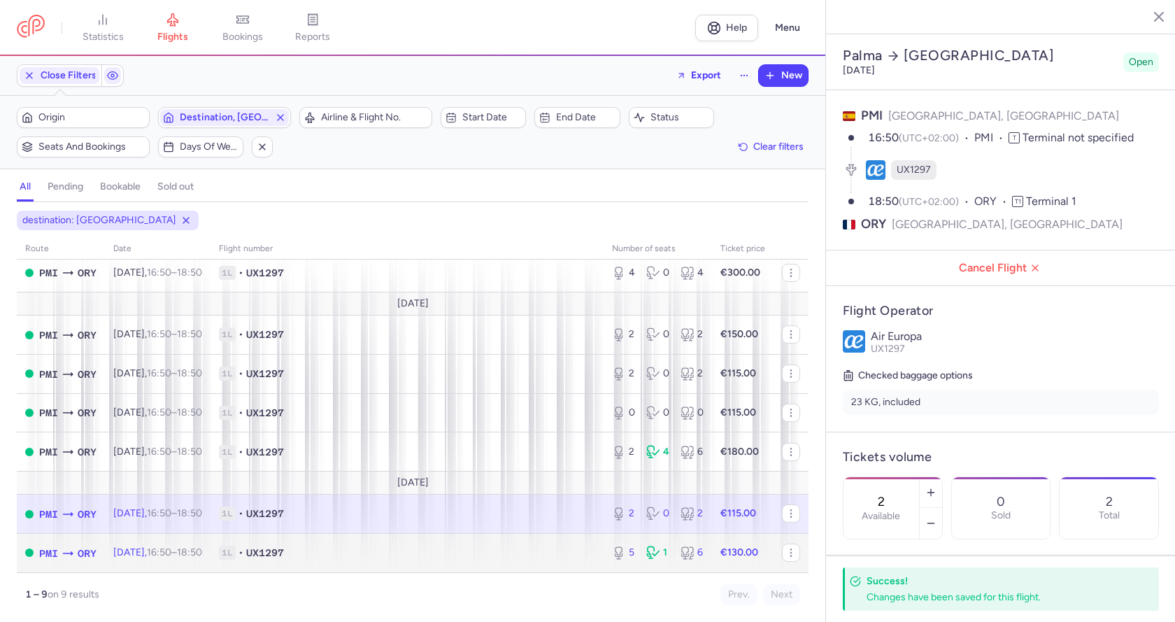
click at [480, 544] on td "1L • UX1297" at bounding box center [407, 552] width 393 height 38
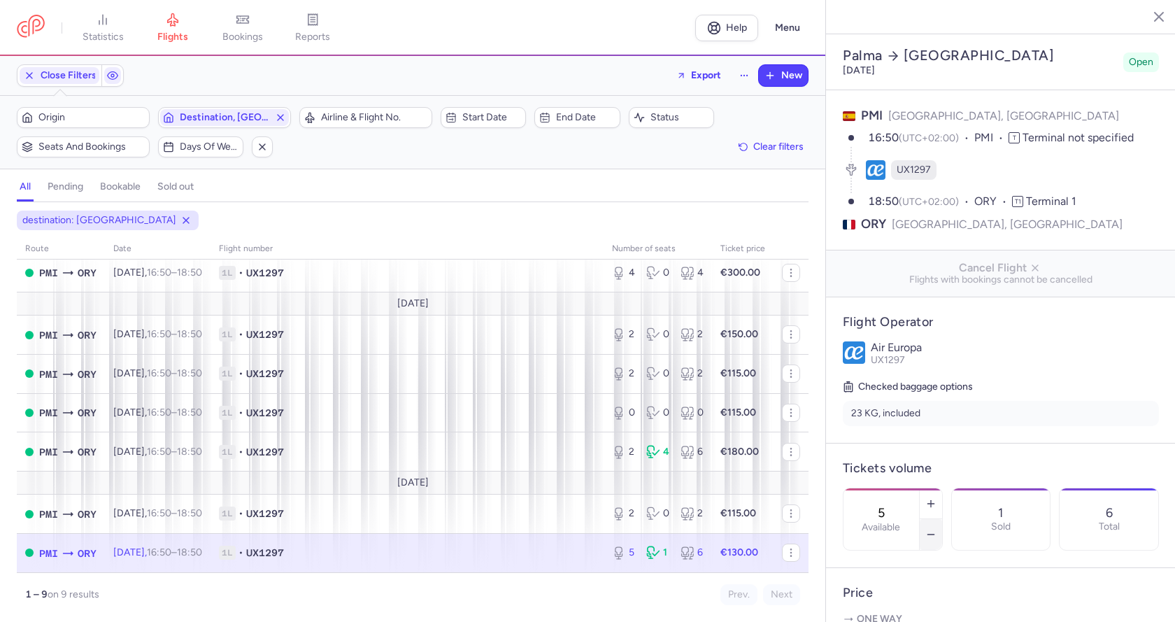
click at [937, 529] on icon "button" at bounding box center [930, 534] width 11 height 11
type input "3"
click at [901, 585] on button "Save changes" at bounding box center [889, 594] width 93 height 31
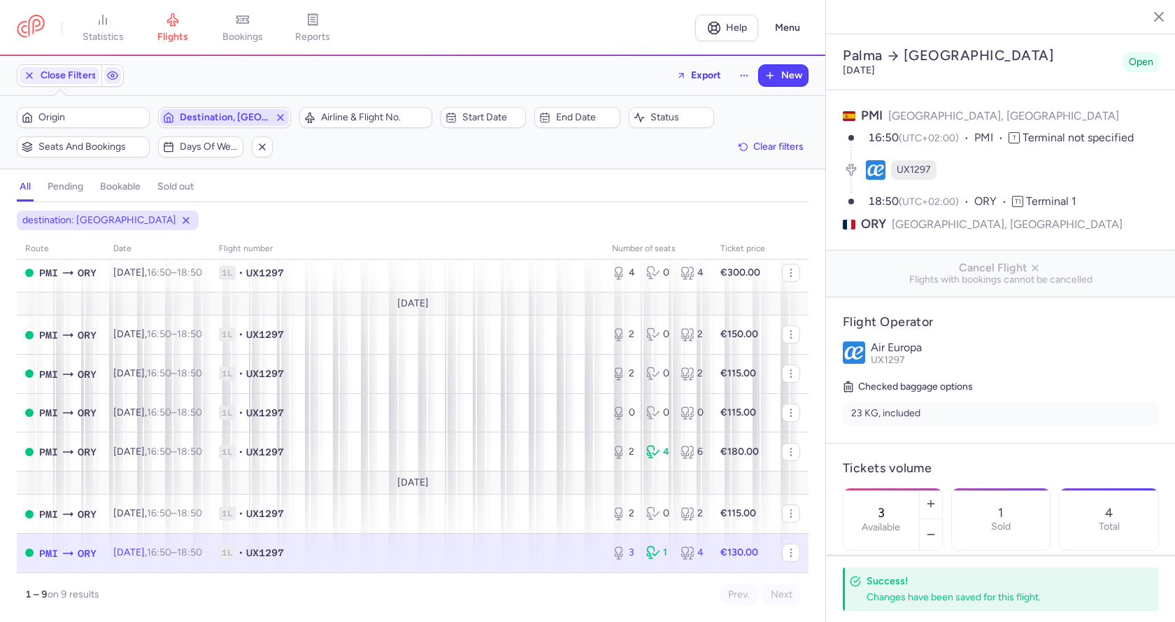
click at [280, 115] on icon "button" at bounding box center [280, 117] width 11 height 11
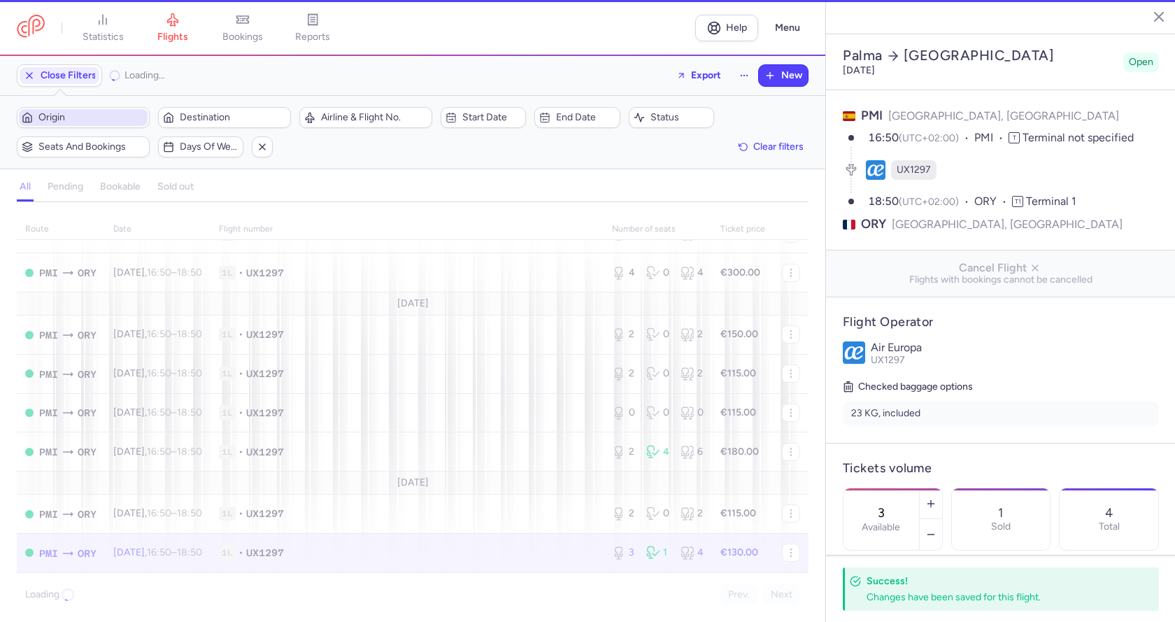
click at [104, 119] on span "Origin" at bounding box center [91, 117] width 106 height 11
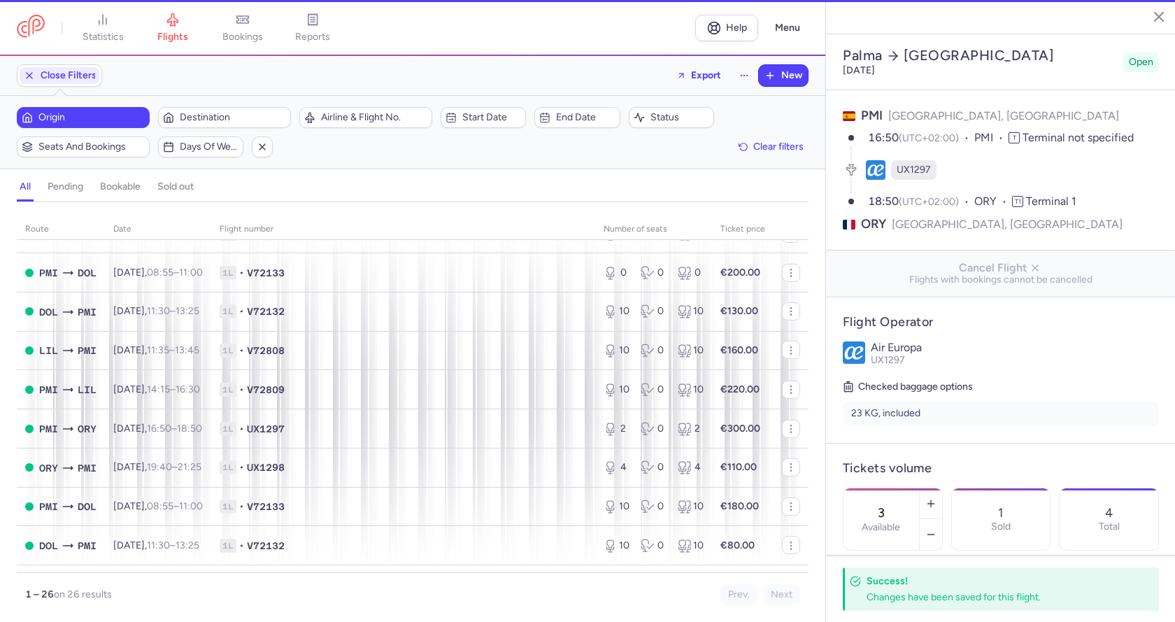
scroll to position [107, 0]
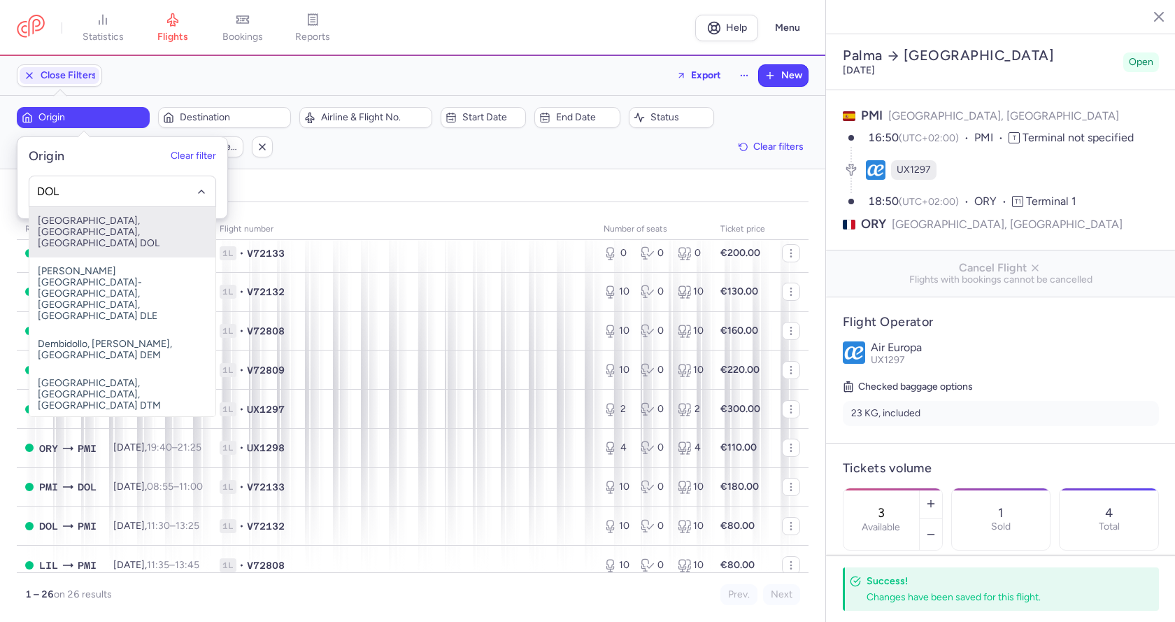
click at [109, 225] on span "[GEOGRAPHIC_DATA], [GEOGRAPHIC_DATA], [GEOGRAPHIC_DATA] DOL" at bounding box center [122, 232] width 186 height 50
type input "DOL"
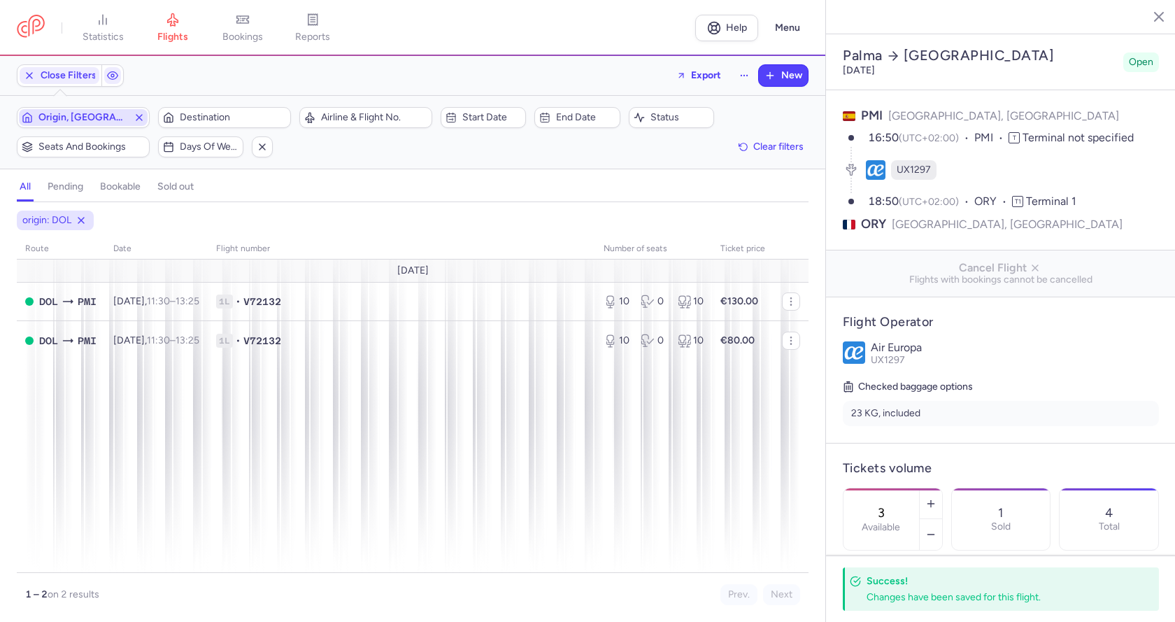
click at [105, 124] on span "Origin, [GEOGRAPHIC_DATA]" at bounding box center [83, 117] width 129 height 17
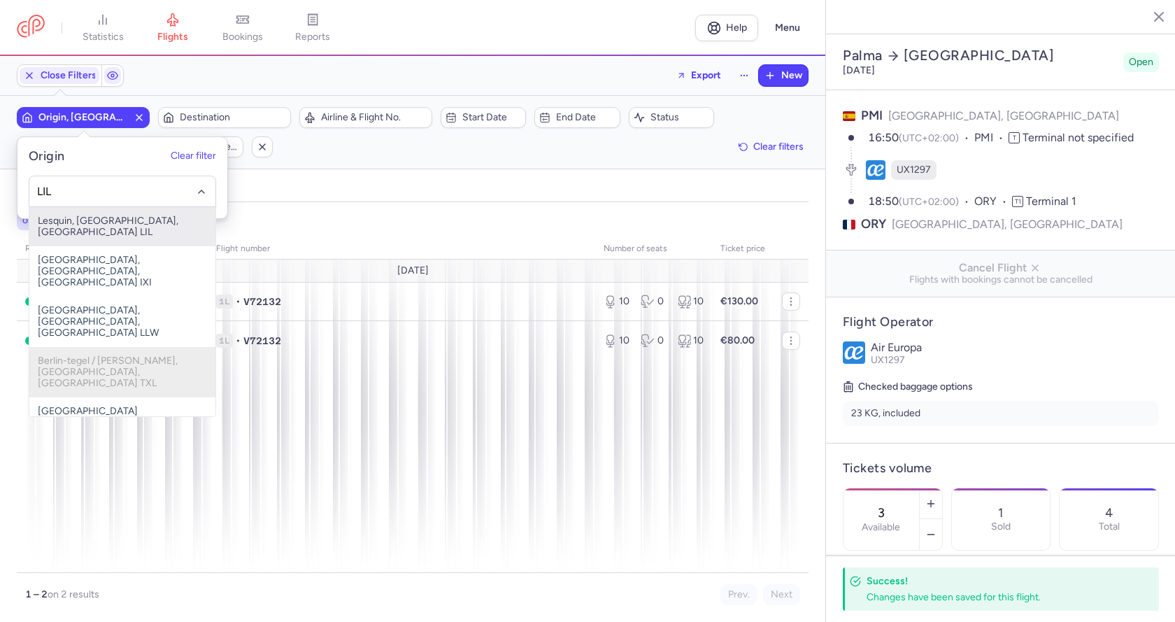
click at [129, 218] on span "Lesquin, [GEOGRAPHIC_DATA], [GEOGRAPHIC_DATA] LIL" at bounding box center [122, 226] width 186 height 39
type input "LIL"
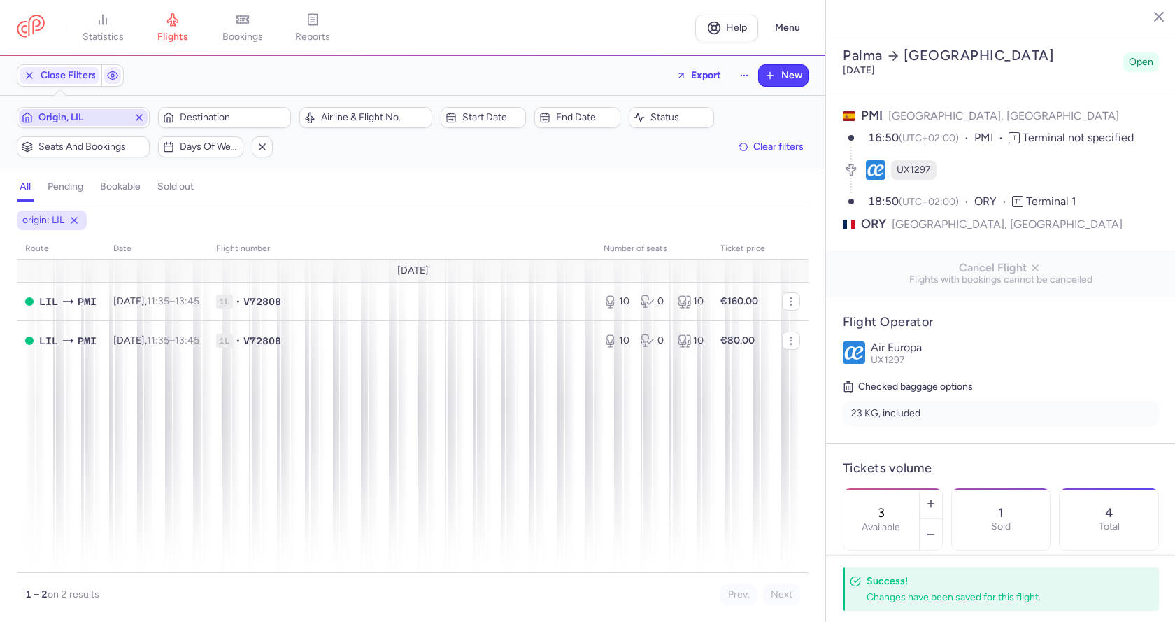
click at [139, 114] on icon "button" at bounding box center [139, 117] width 11 height 11
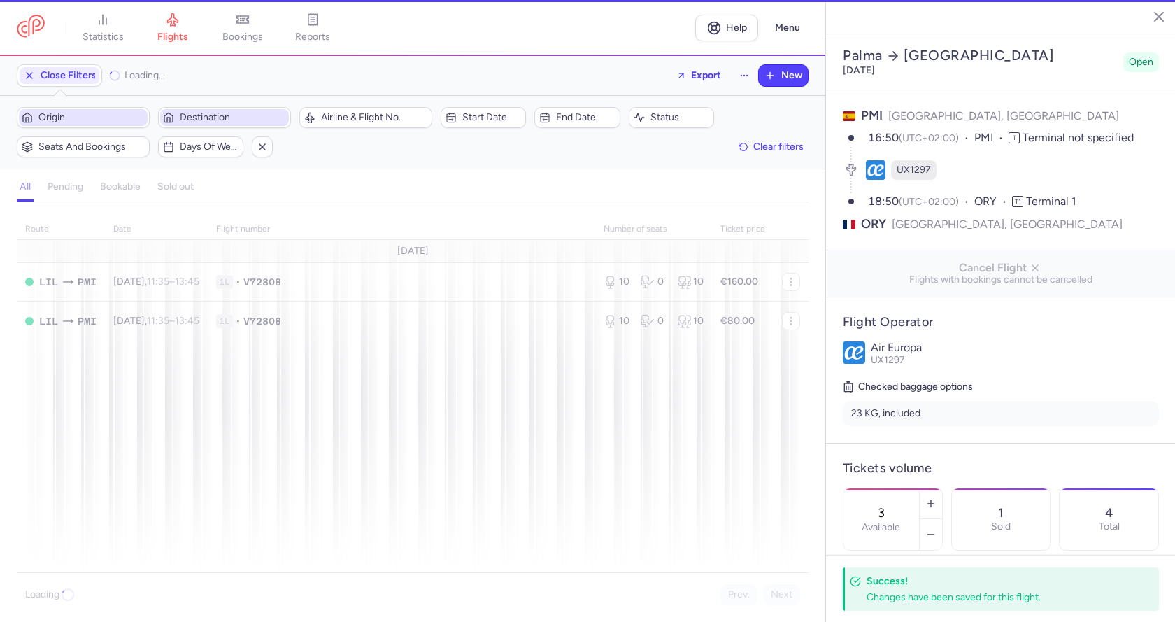
click at [201, 114] on span "Destination" at bounding box center [233, 117] width 106 height 11
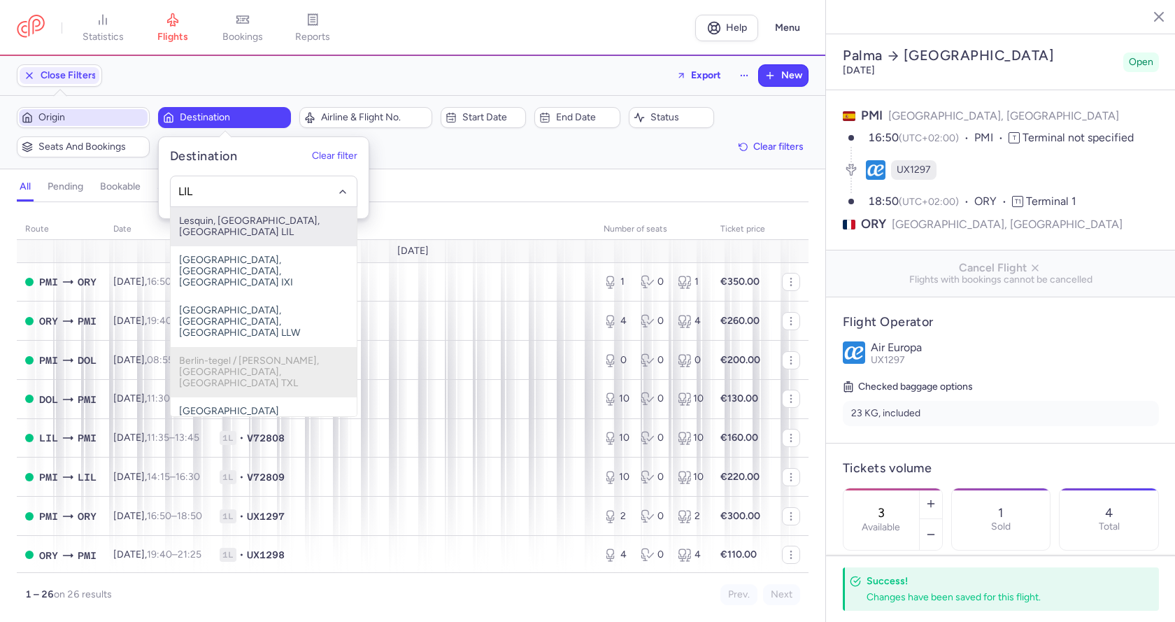
click at [236, 223] on span "Lesquin, [GEOGRAPHIC_DATA], [GEOGRAPHIC_DATA] LIL" at bounding box center [264, 226] width 186 height 39
type input "LIL"
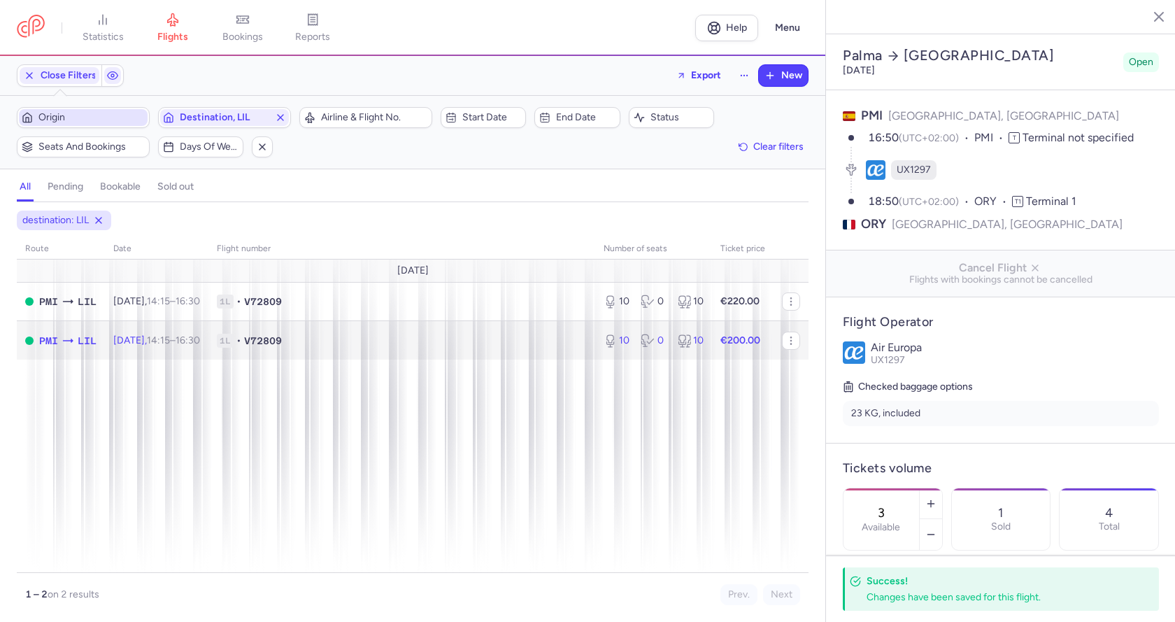
click at [504, 348] on td "1L • V72809" at bounding box center [401, 340] width 387 height 38
type input "10"
type input "16"
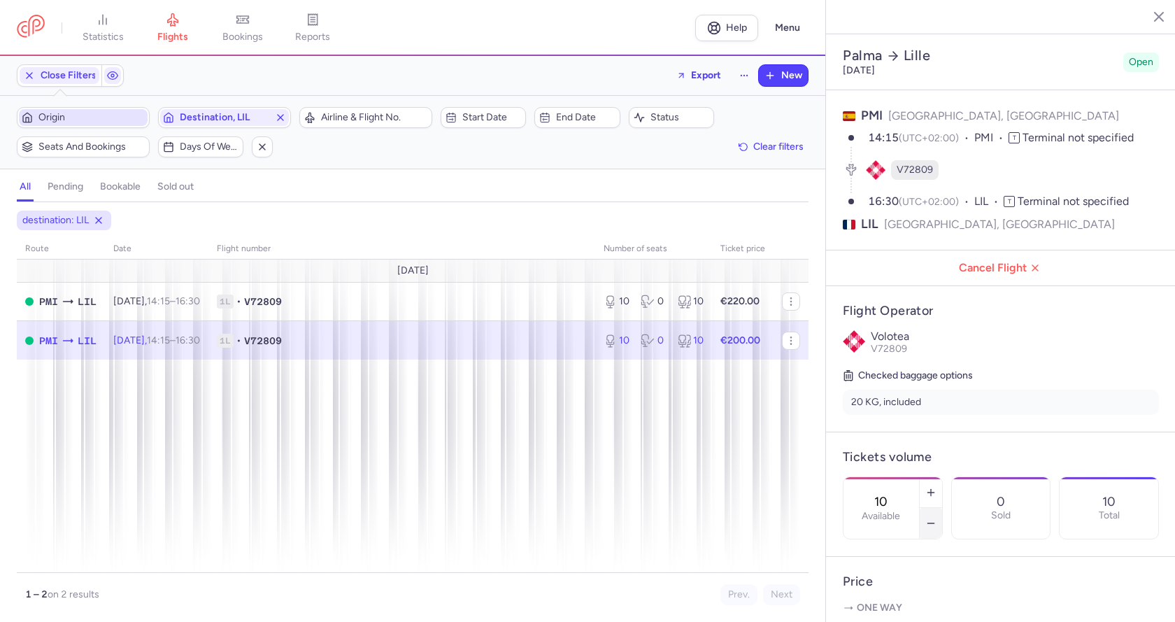
click at [942, 508] on button "button" at bounding box center [931, 523] width 22 height 31
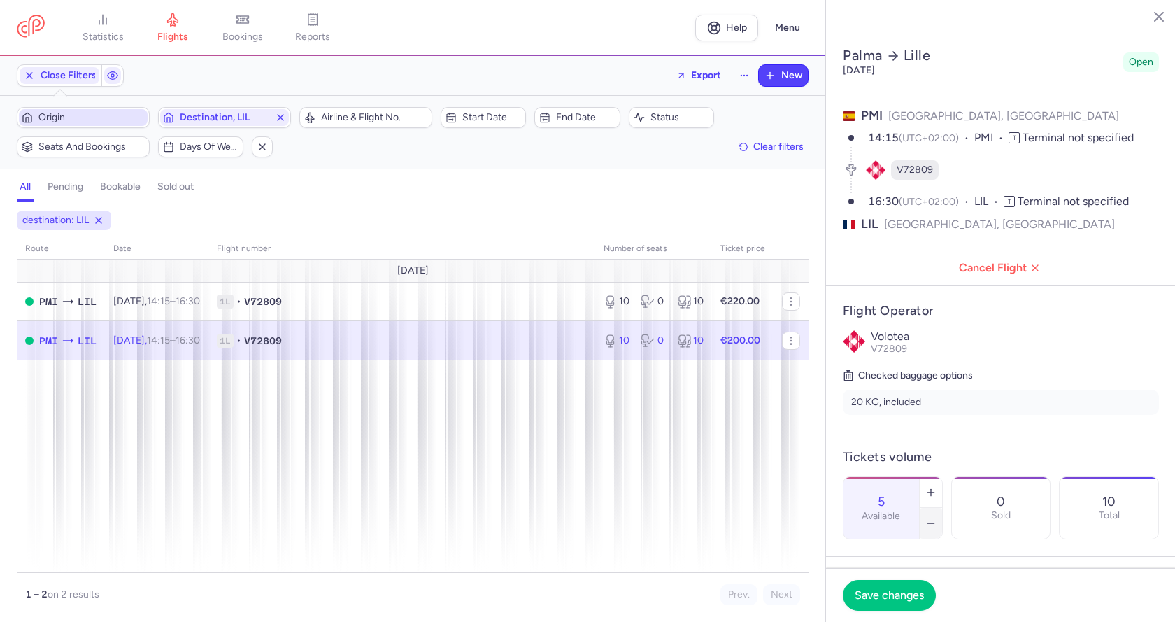
click at [942, 508] on button "button" at bounding box center [931, 523] width 22 height 31
type input "4"
click at [899, 594] on span "Save changes" at bounding box center [889, 594] width 69 height 13
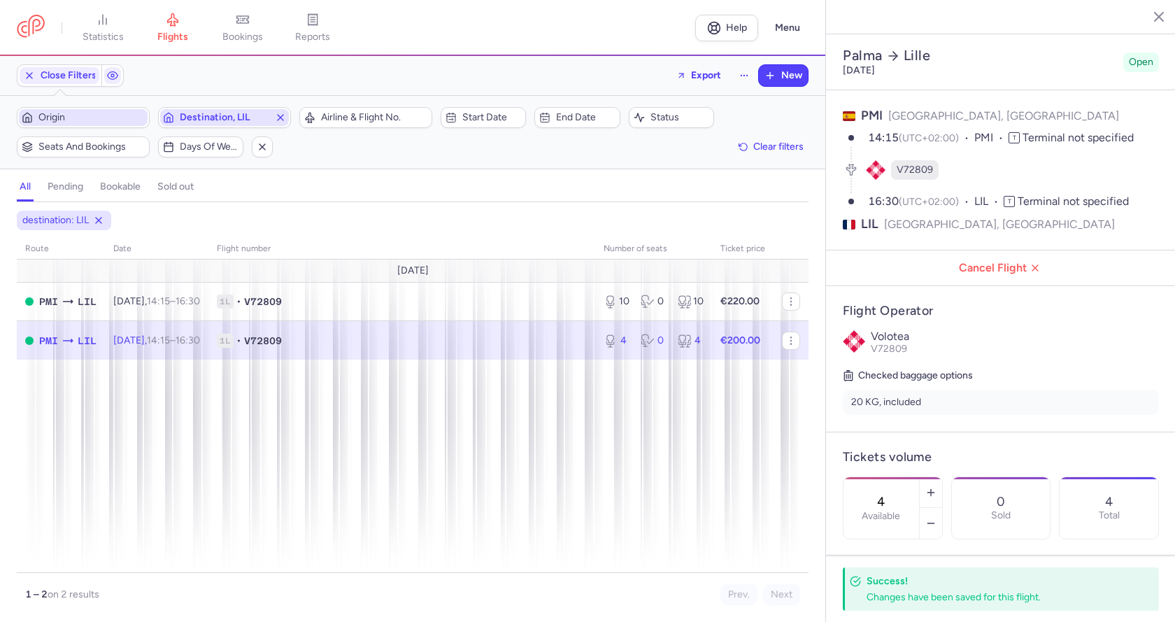
click at [259, 118] on span "Destination, LIL" at bounding box center [225, 117] width 90 height 11
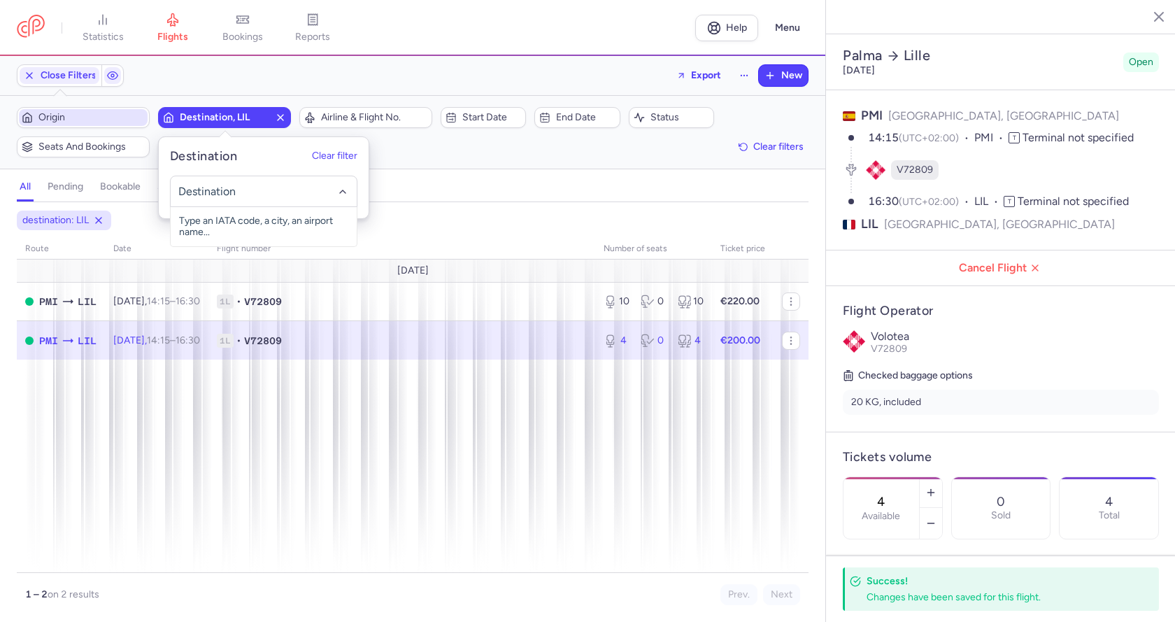
click at [280, 117] on line "button" at bounding box center [281, 118] width 6 height 6
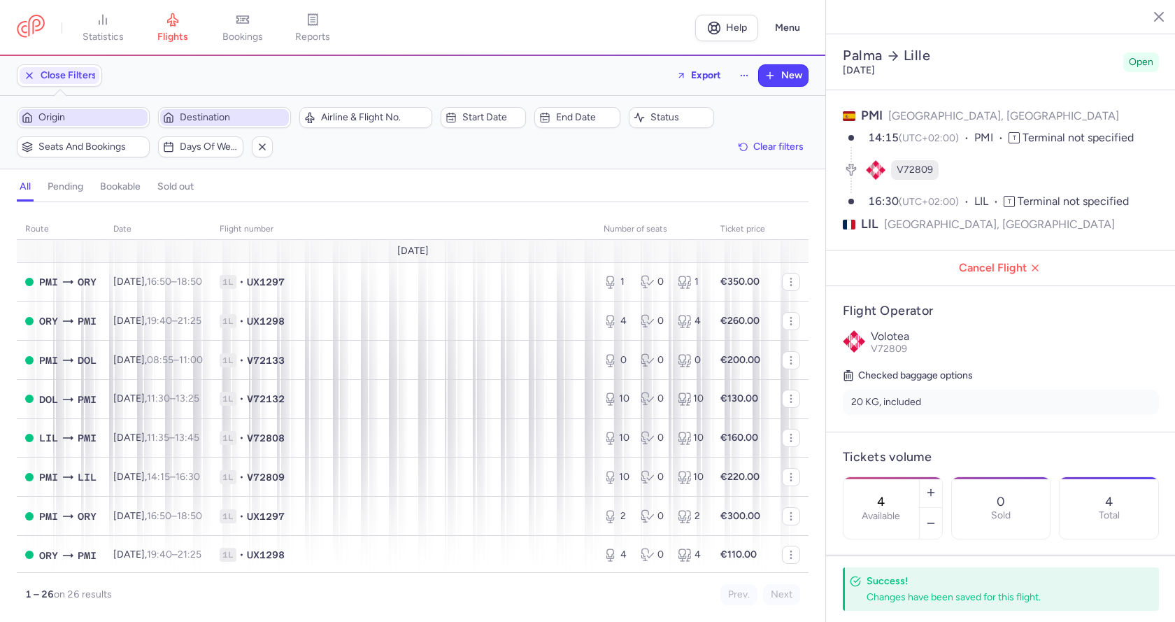
click at [260, 115] on span "Destination" at bounding box center [233, 117] width 106 height 11
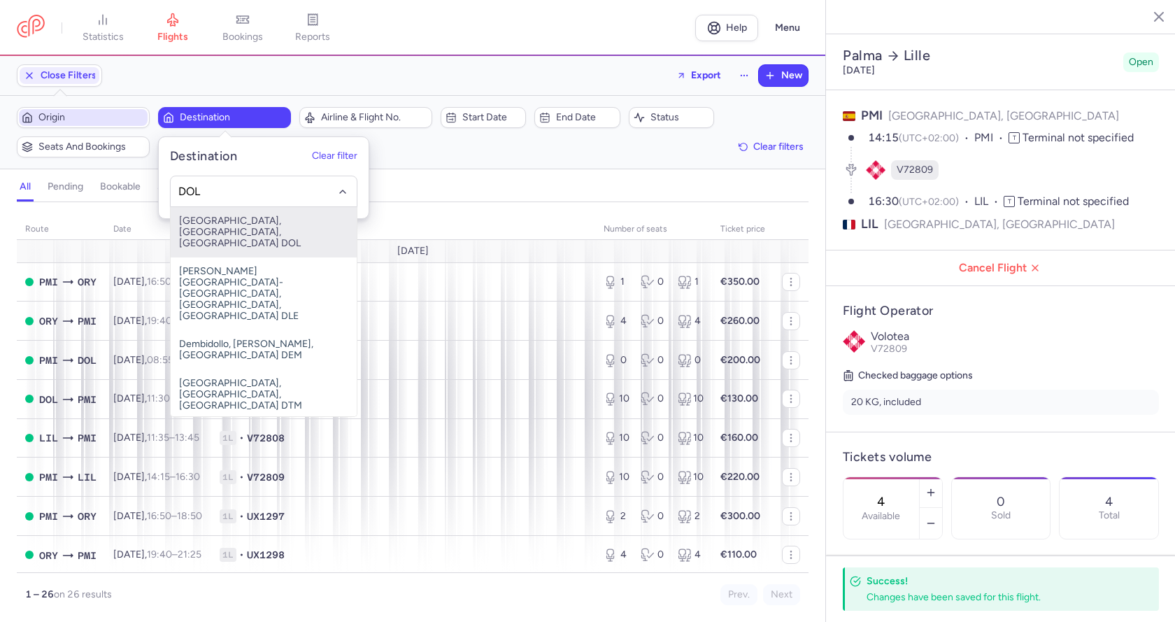
click at [306, 223] on span "[GEOGRAPHIC_DATA], [GEOGRAPHIC_DATA], [GEOGRAPHIC_DATA] DOL" at bounding box center [264, 232] width 186 height 50
type input "DOL"
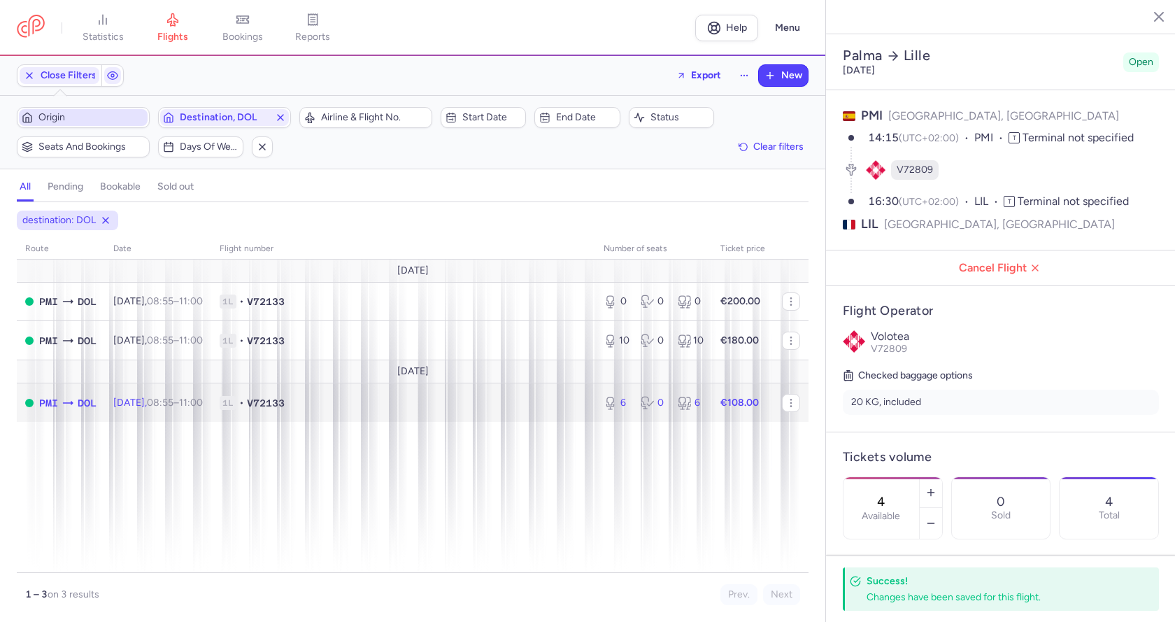
click at [563, 401] on span "1L • V72133" at bounding box center [403, 403] width 367 height 14
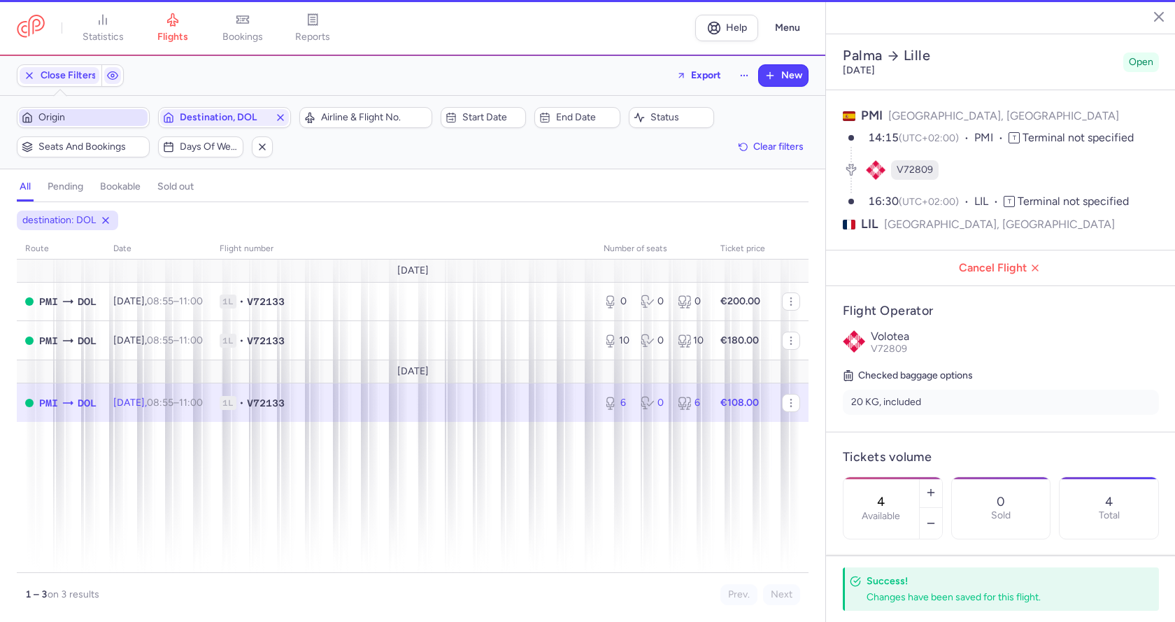
type input "6"
type input "2"
select select "days"
